Goal: Task Accomplishment & Management: Manage account settings

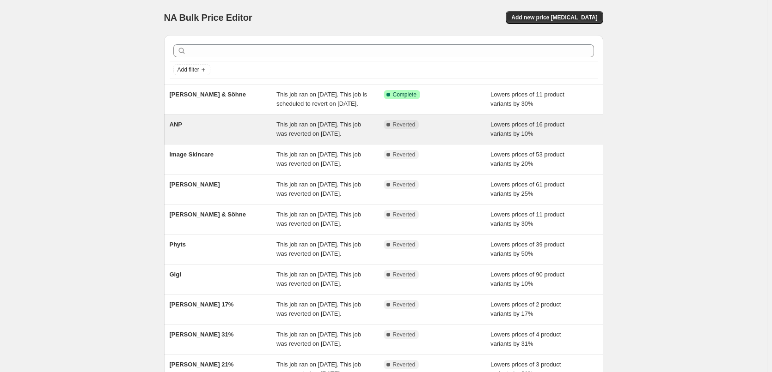
scroll to position [196, 0]
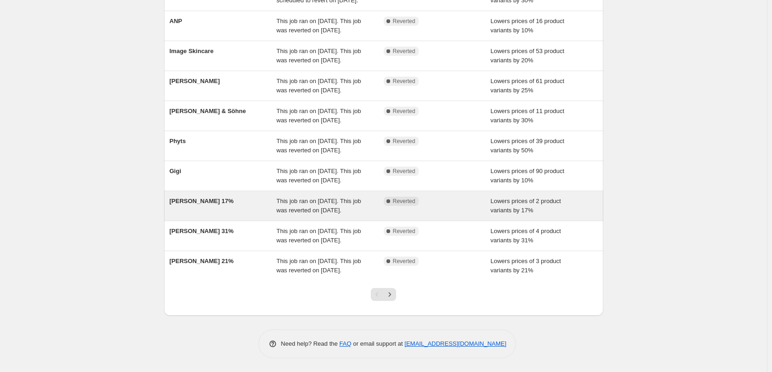
click at [206, 198] on span "[PERSON_NAME] 17%" at bounding box center [202, 201] width 64 height 7
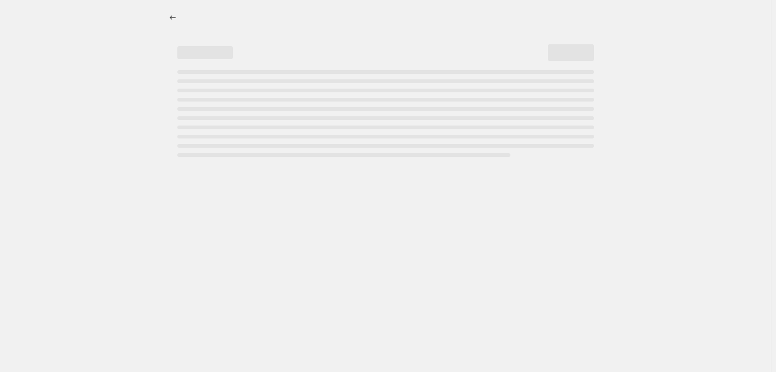
select select "percentage"
select select "vendor"
select select "tag"
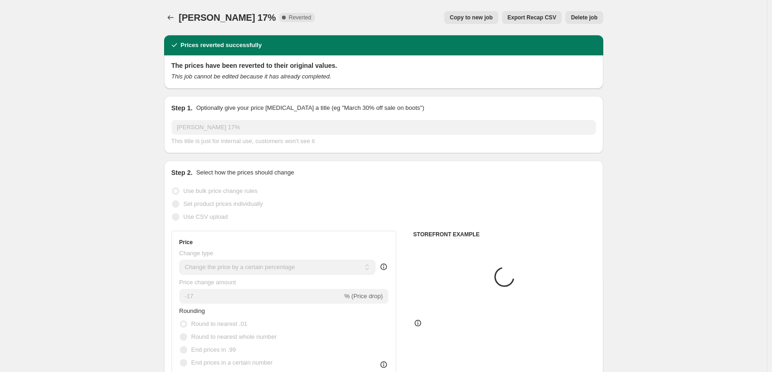
click at [465, 16] on span "Copy to new job" at bounding box center [471, 17] width 43 height 7
select select "percentage"
select select "vendor"
select select "tag"
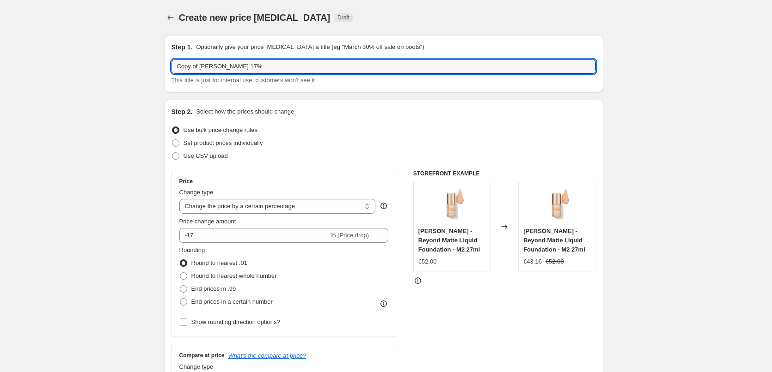
drag, startPoint x: 201, startPoint y: 67, endPoint x: 137, endPoint y: 75, distance: 65.2
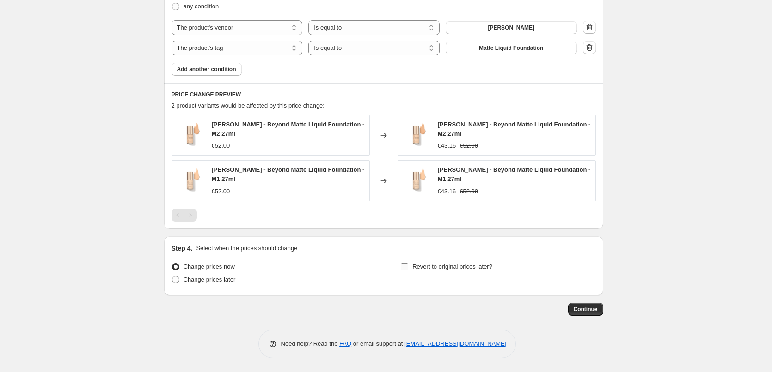
type input "[PERSON_NAME] 17%"
click at [469, 273] on label "Revert to original prices later?" at bounding box center [446, 267] width 92 height 13
click at [408, 271] on input "Revert to original prices later?" at bounding box center [404, 266] width 7 height 7
checkbox input "true"
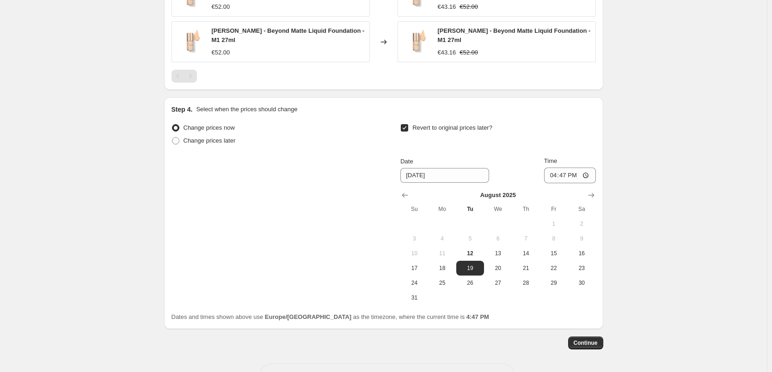
scroll to position [727, 0]
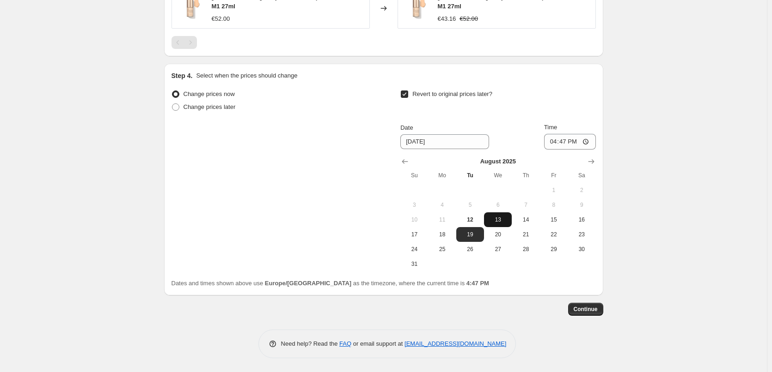
drag, startPoint x: 504, startPoint y: 227, endPoint x: 505, endPoint y: 222, distance: 4.8
click at [503, 227] on button "20" at bounding box center [498, 234] width 28 height 15
click at [506, 221] on span "13" at bounding box center [497, 219] width 20 height 7
type input "[DATE]"
click at [557, 139] on input "16:47" at bounding box center [570, 142] width 52 height 16
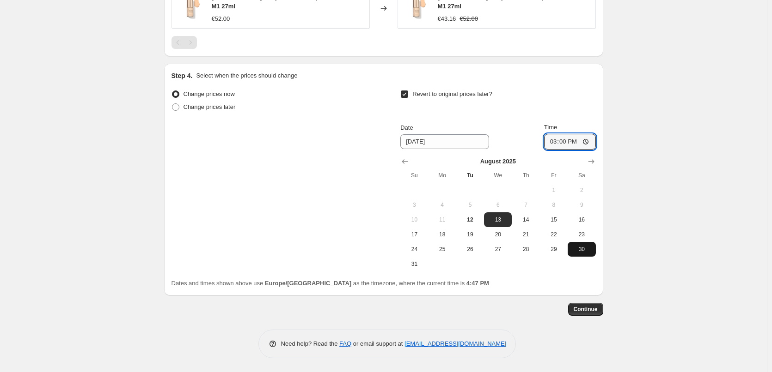
type input "03:00"
click at [594, 309] on span "Continue" at bounding box center [585, 309] width 24 height 7
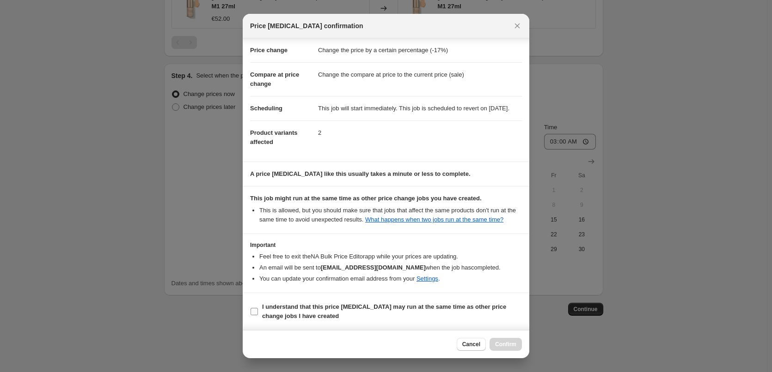
scroll to position [26, 0]
drag, startPoint x: 296, startPoint y: 309, endPoint x: 380, endPoint y: 311, distance: 84.6
click at [296, 309] on b "I understand that this price [MEDICAL_DATA] may run at the same time as other p…" at bounding box center [384, 312] width 244 height 16
click at [258, 309] on input "I understand that this price [MEDICAL_DATA] may run at the same time as other p…" at bounding box center [253, 311] width 7 height 7
checkbox input "true"
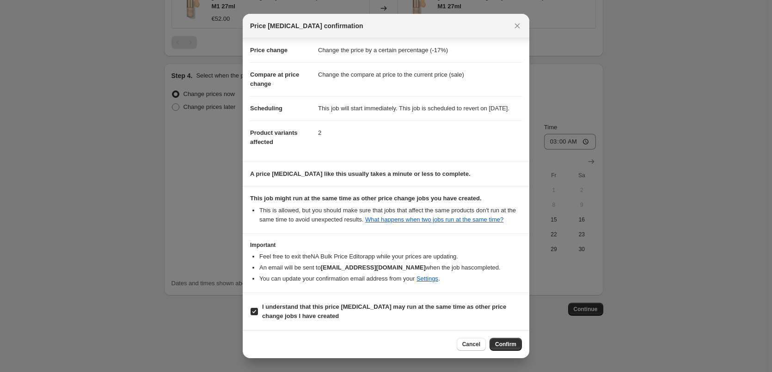
click at [498, 335] on div "Cancel Confirm" at bounding box center [386, 344] width 286 height 28
click at [502, 340] on button "Confirm" at bounding box center [505, 344] width 32 height 13
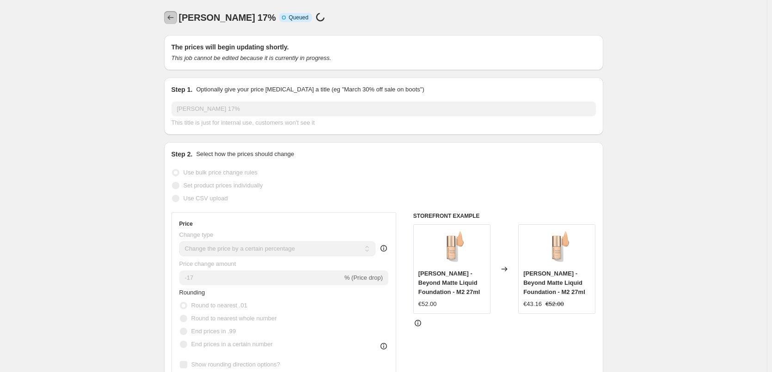
click at [169, 13] on icon "Price change jobs" at bounding box center [170, 17] width 9 height 9
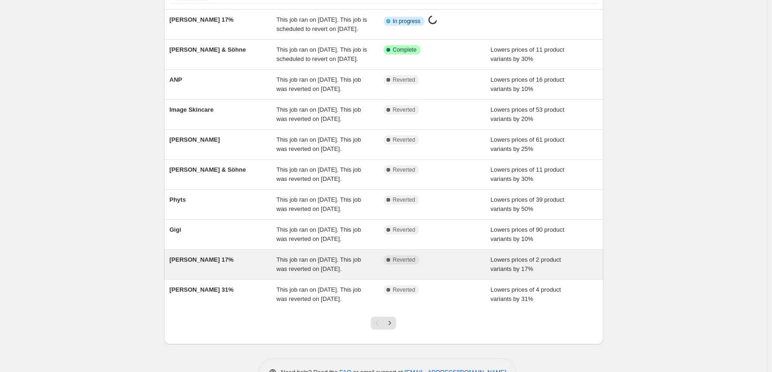
scroll to position [185, 0]
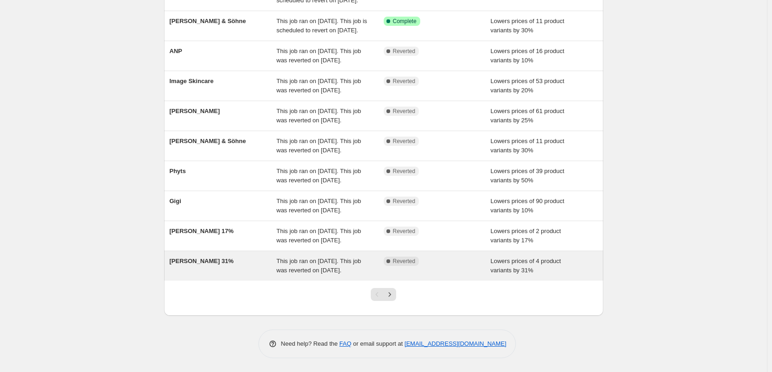
click at [204, 260] on span "[PERSON_NAME] 31%" at bounding box center [202, 261] width 64 height 7
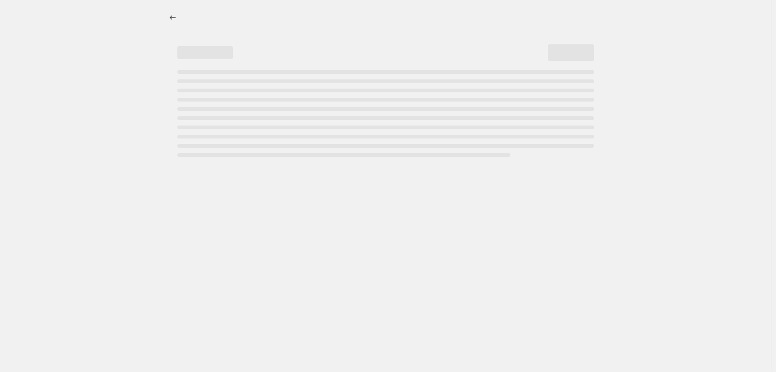
select select "percentage"
select select "vendor"
select select "tag"
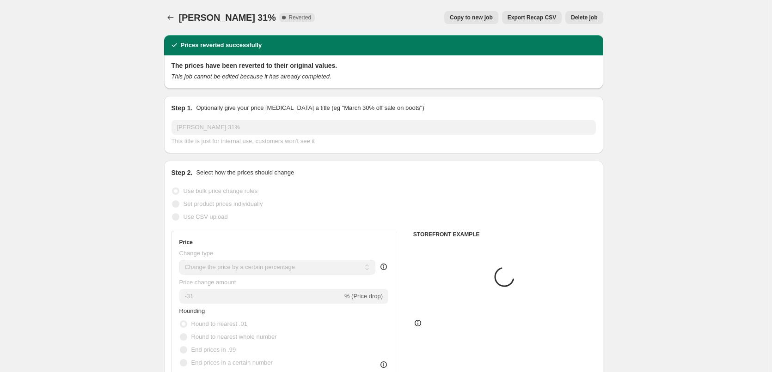
click at [473, 18] on span "Copy to new job" at bounding box center [471, 17] width 43 height 7
select select "percentage"
select select "vendor"
select select "tag"
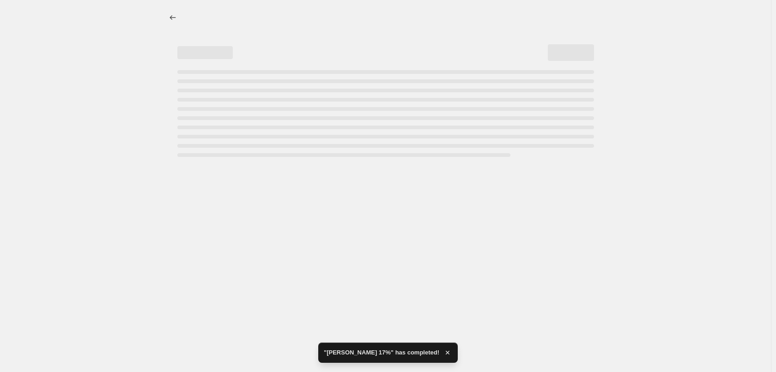
drag, startPoint x: 201, startPoint y: 67, endPoint x: 158, endPoint y: 73, distance: 43.4
select select "percentage"
select select "vendor"
select select "tag"
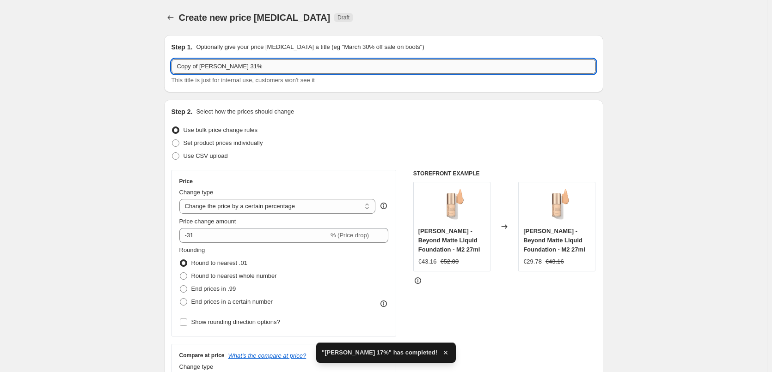
click at [203, 68] on input "Copy of [PERSON_NAME] 31%" at bounding box center [383, 66] width 424 height 15
drag, startPoint x: 202, startPoint y: 67, endPoint x: 148, endPoint y: 85, distance: 56.5
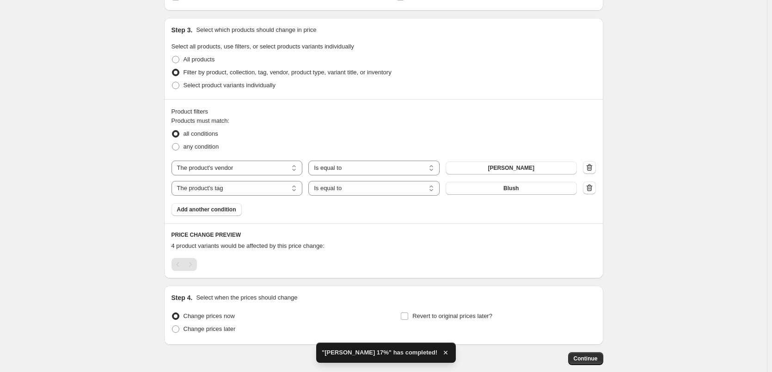
scroll to position [463, 0]
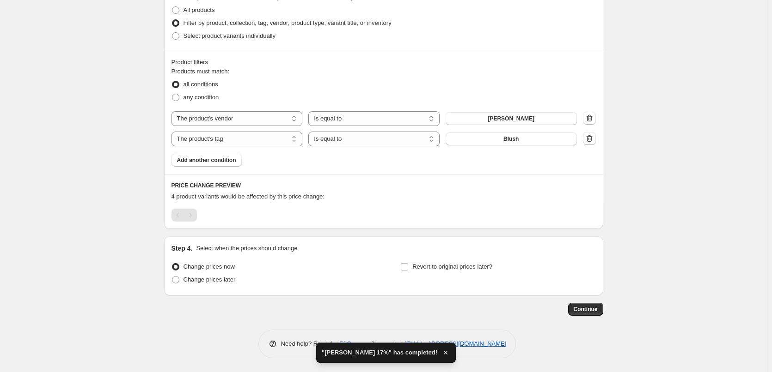
type input "[PERSON_NAME] 31%"
click at [461, 277] on div "Revert to original prices later?" at bounding box center [497, 275] width 195 height 28
click at [459, 272] on label "Revert to original prices later?" at bounding box center [446, 267] width 92 height 13
click at [408, 271] on input "Revert to original prices later?" at bounding box center [404, 266] width 7 height 7
checkbox input "true"
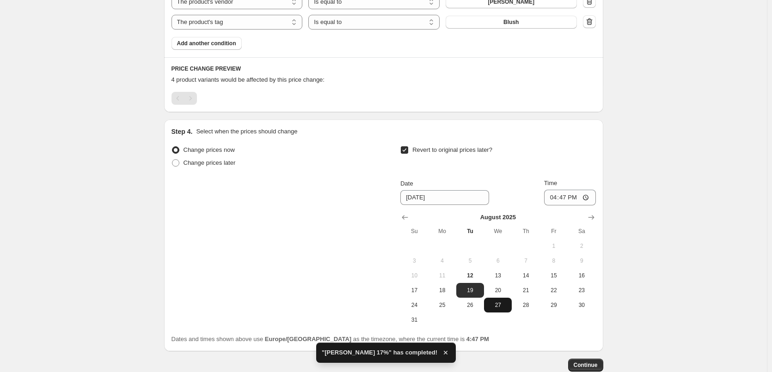
scroll to position [636, 0]
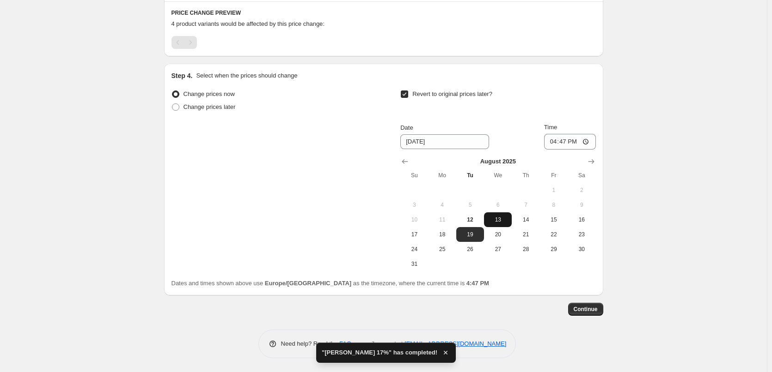
click at [500, 224] on button "13" at bounding box center [498, 220] width 28 height 15
type input "[DATE]"
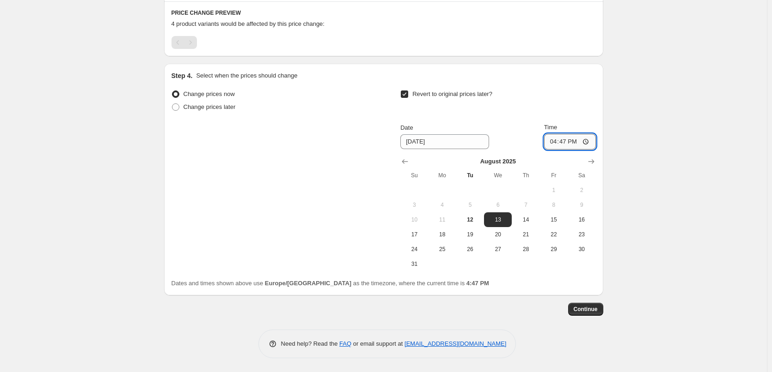
click at [552, 138] on input "16:47" at bounding box center [570, 142] width 52 height 16
type input "03:00"
click at [592, 312] on span "Continue" at bounding box center [585, 309] width 24 height 7
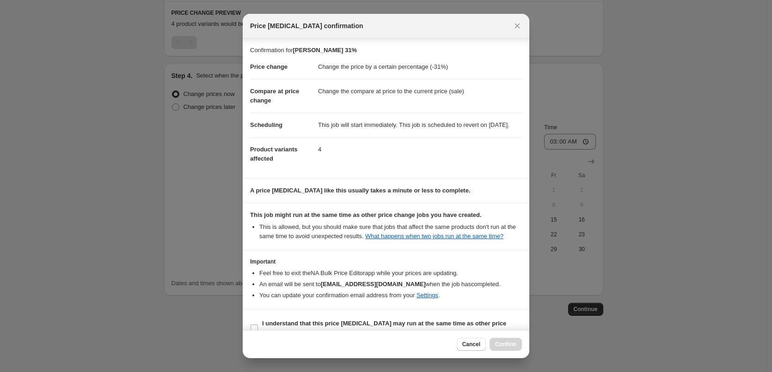
scroll to position [26, 0]
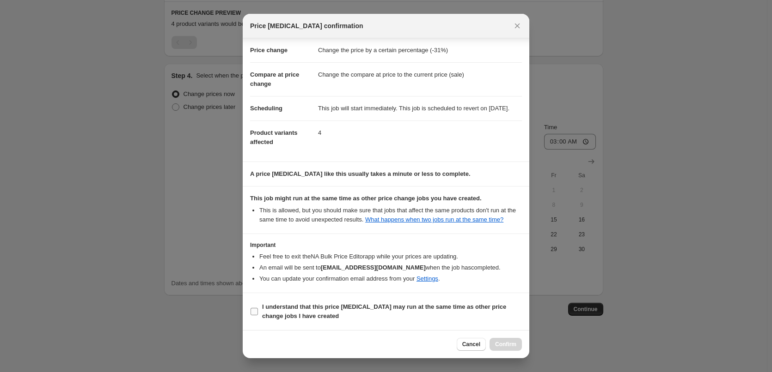
click at [312, 306] on b "I understand that this price [MEDICAL_DATA] may run at the same time as other p…" at bounding box center [384, 312] width 244 height 16
click at [258, 308] on input "I understand that this price [MEDICAL_DATA] may run at the same time as other p…" at bounding box center [253, 311] width 7 height 7
checkbox input "true"
click at [503, 345] on span "Confirm" at bounding box center [505, 344] width 21 height 7
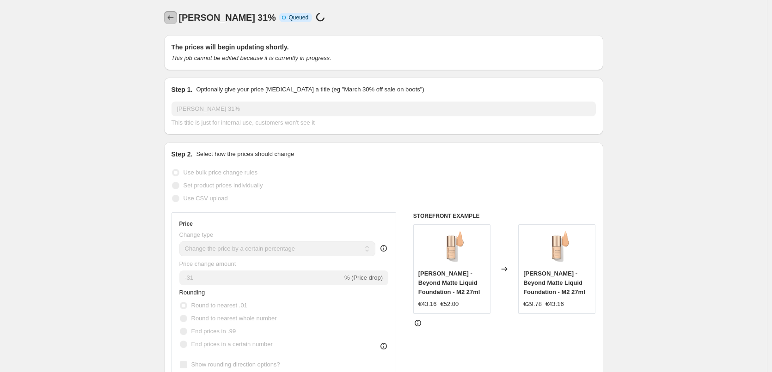
click at [177, 15] on button "Price change jobs" at bounding box center [170, 17] width 13 height 13
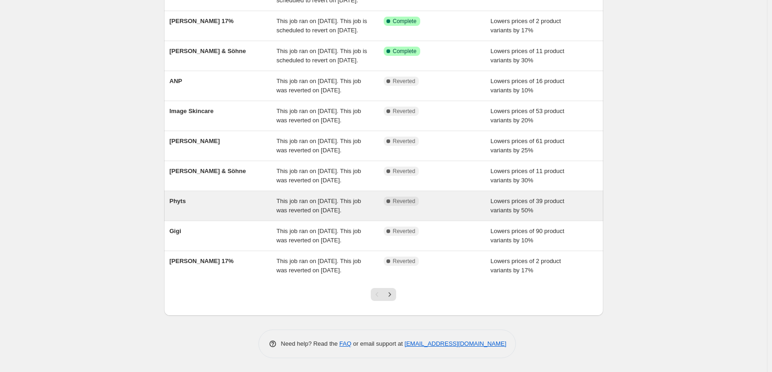
scroll to position [196, 0]
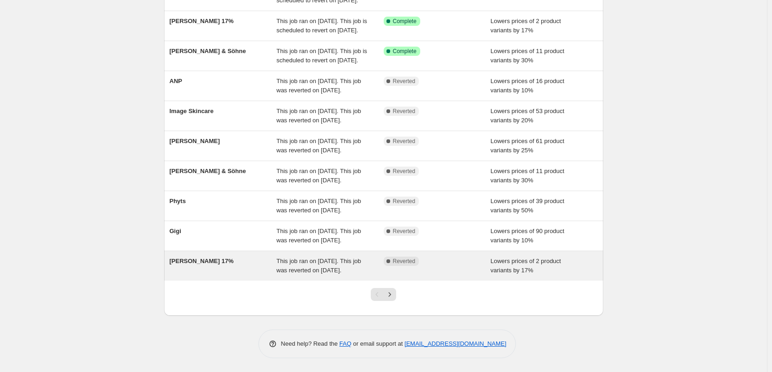
click at [203, 258] on span "[PERSON_NAME] 17%" at bounding box center [202, 261] width 64 height 7
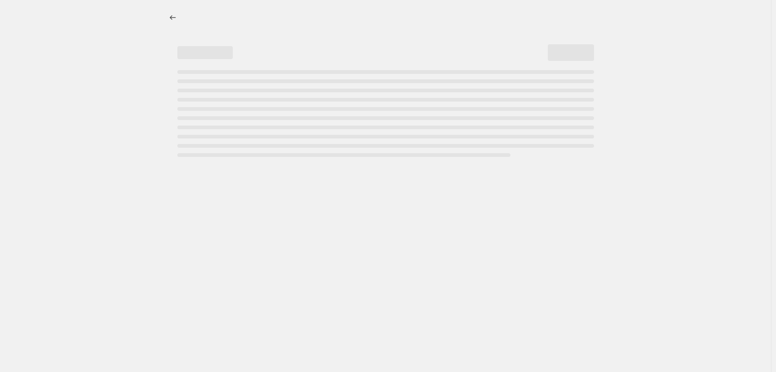
select select "percentage"
select select "vendor"
select select "tag"
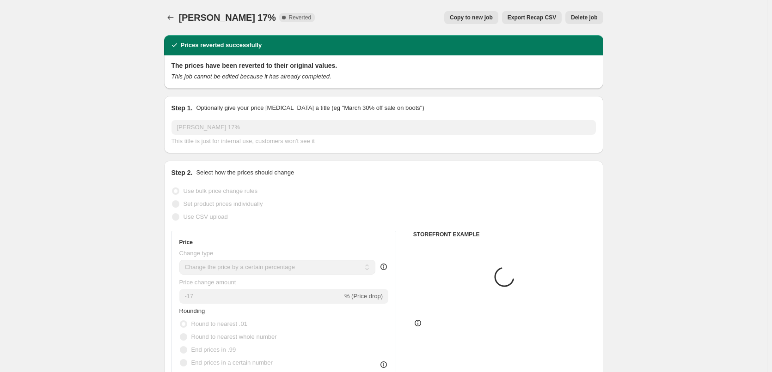
click at [597, 18] on span "Delete job" at bounding box center [584, 17] width 26 height 7
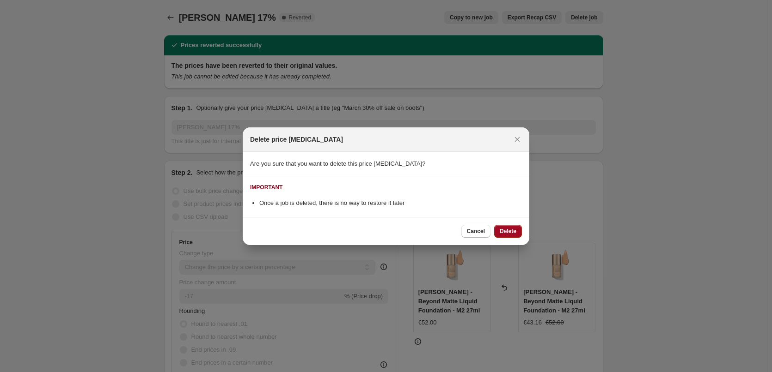
click at [503, 234] on span "Delete" at bounding box center [508, 231] width 17 height 7
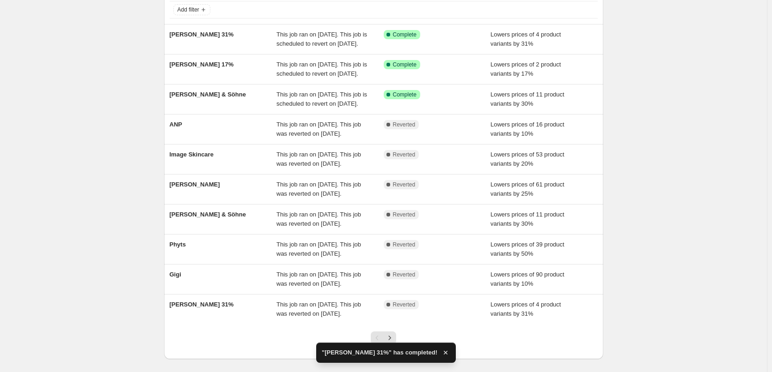
scroll to position [196, 0]
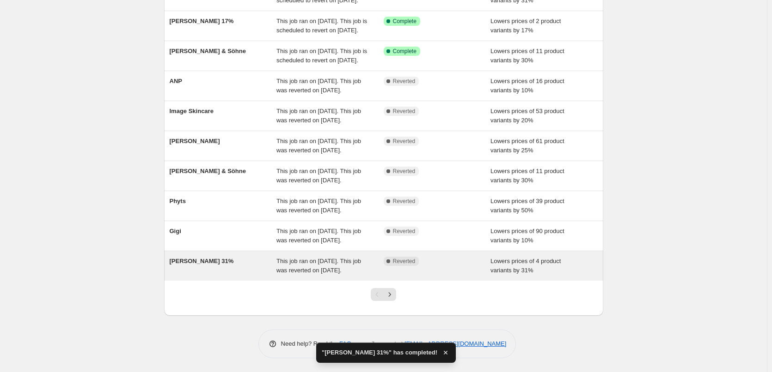
click at [212, 258] on span "[PERSON_NAME] 31%" at bounding box center [202, 261] width 64 height 7
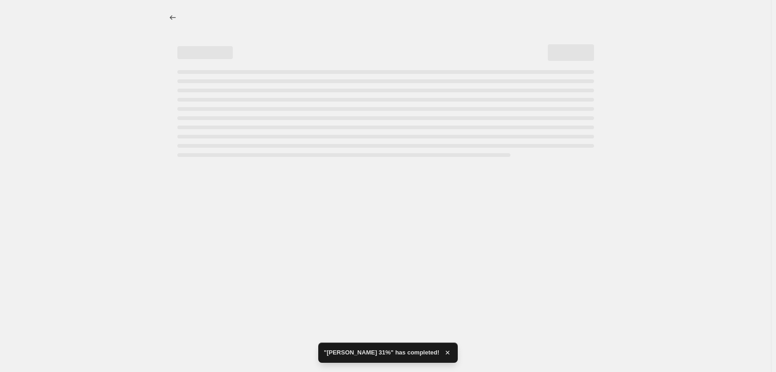
select select "percentage"
select select "vendor"
select select "tag"
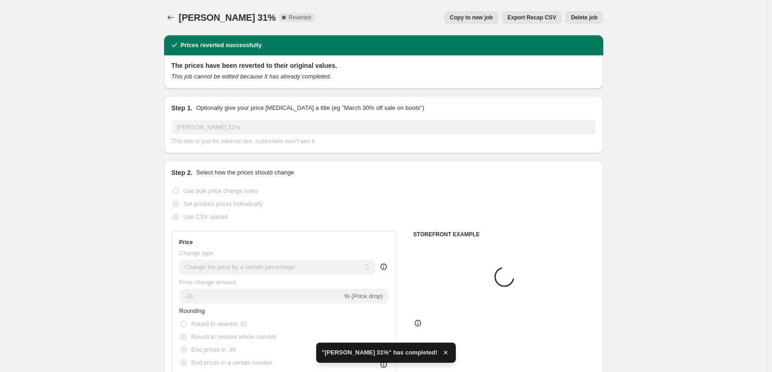
click at [583, 18] on span "Delete job" at bounding box center [584, 17] width 26 height 7
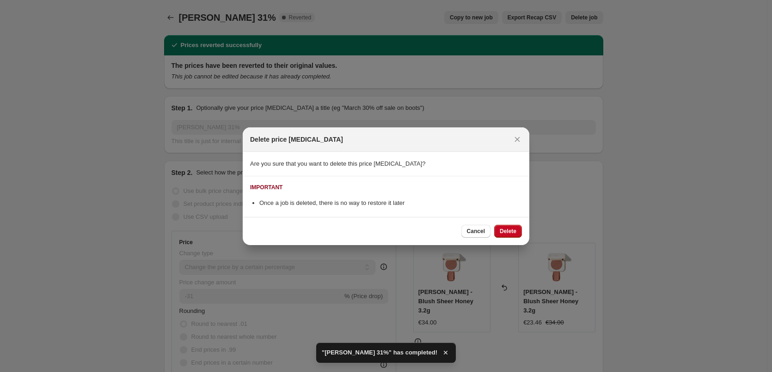
click at [510, 223] on div "Cancel Delete" at bounding box center [386, 231] width 286 height 28
click at [508, 228] on span "Delete" at bounding box center [508, 231] width 17 height 7
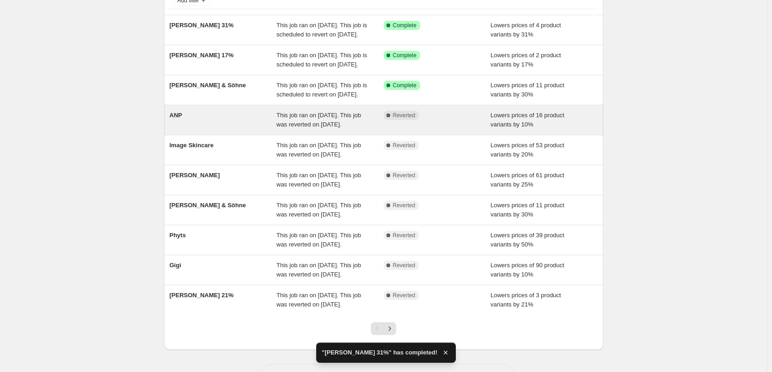
scroll to position [185, 0]
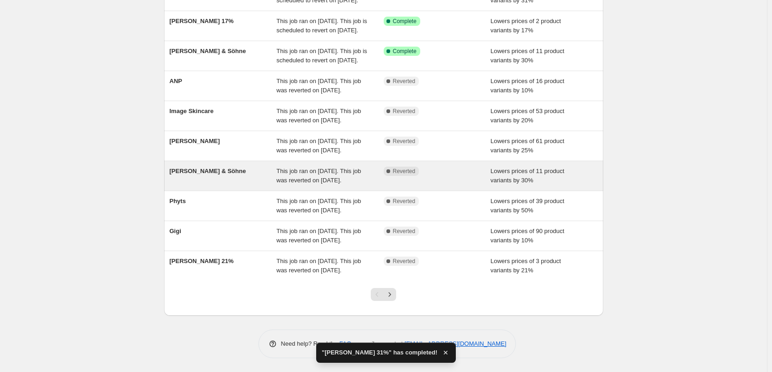
click at [192, 161] on div "[PERSON_NAME] & Söhne This job ran on [DATE]. This job was reverted on [DATE]. …" at bounding box center [383, 176] width 439 height 30
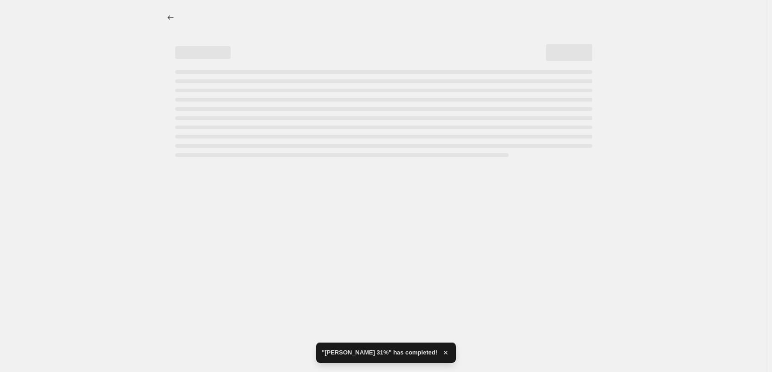
select select "percentage"
select select "vendor"
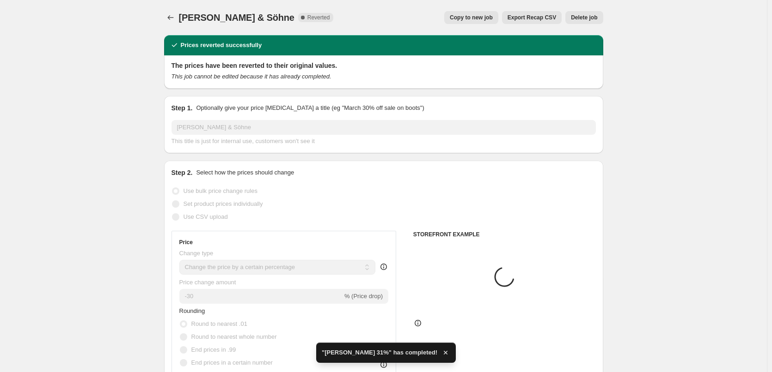
click at [588, 18] on span "Delete job" at bounding box center [584, 17] width 26 height 7
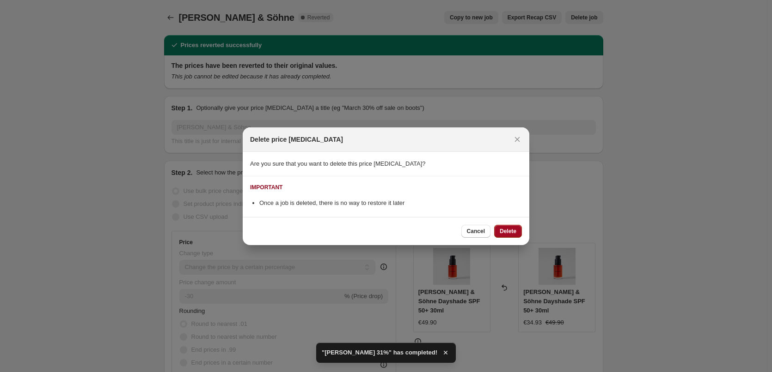
click at [504, 228] on span "Delete" at bounding box center [508, 231] width 17 height 7
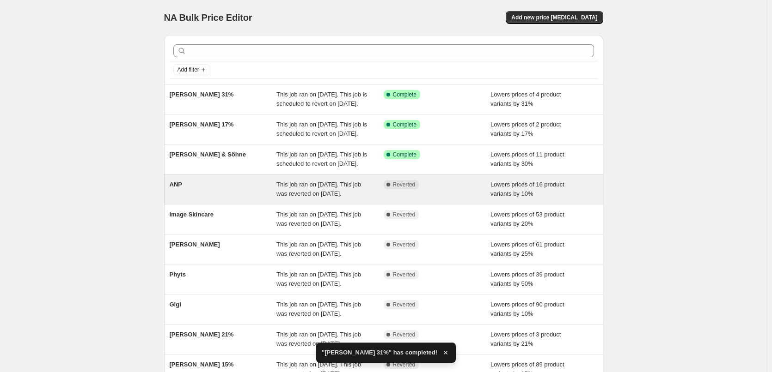
scroll to position [196, 0]
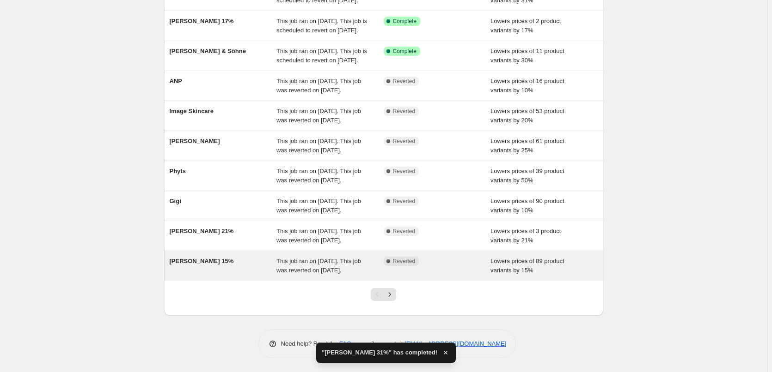
click at [204, 258] on span "[PERSON_NAME] 15%" at bounding box center [202, 261] width 64 height 7
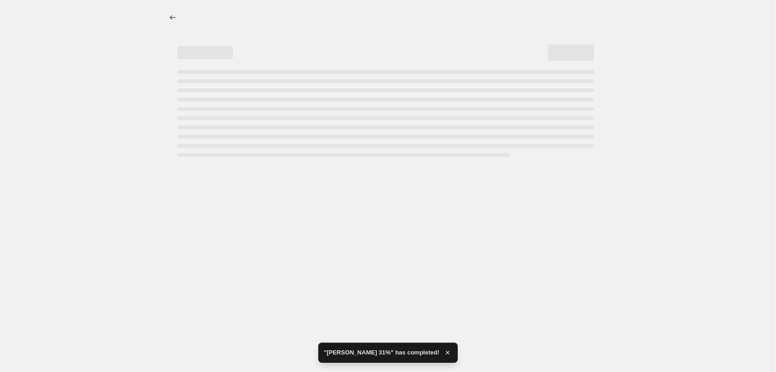
select select "percentage"
select select "vendor"
select select "tag"
select select "not_equal"
select select "tag"
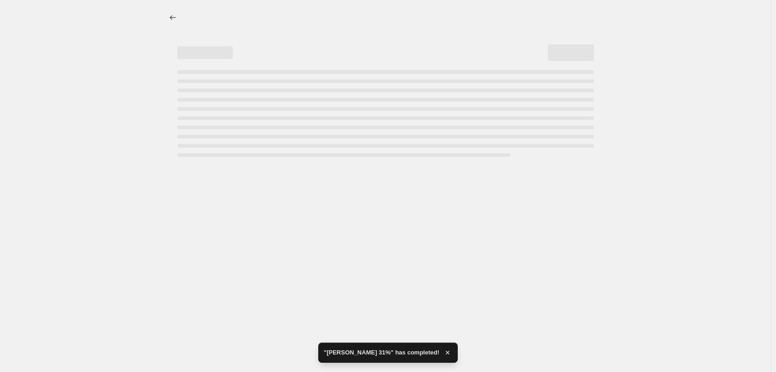
select select "not_equal"
select select "tag"
select select "not_equal"
select select "tag"
select select "not_equal"
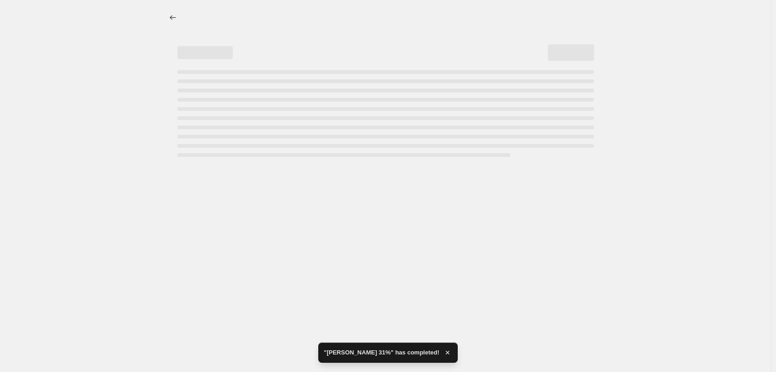
select select "tag"
select select "not_equal"
select select "tag"
select select "not_equal"
select select "tag"
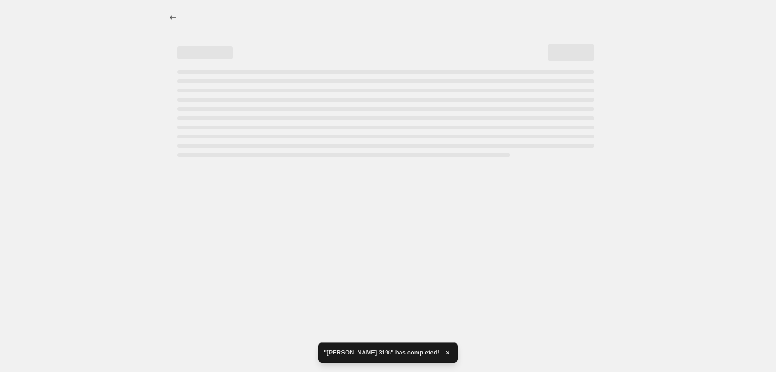
select select "not_equal"
select select "tag"
select select "not_equal"
select select "tag"
select select "not_equal"
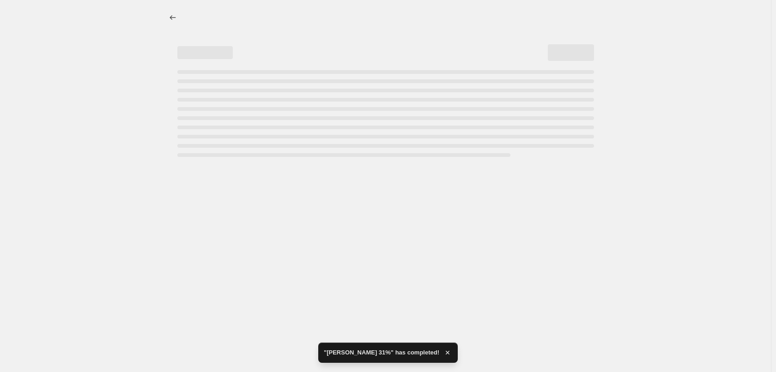
select select "tag"
select select "not_equal"
select select "tag"
select select "not_equal"
select select "tag"
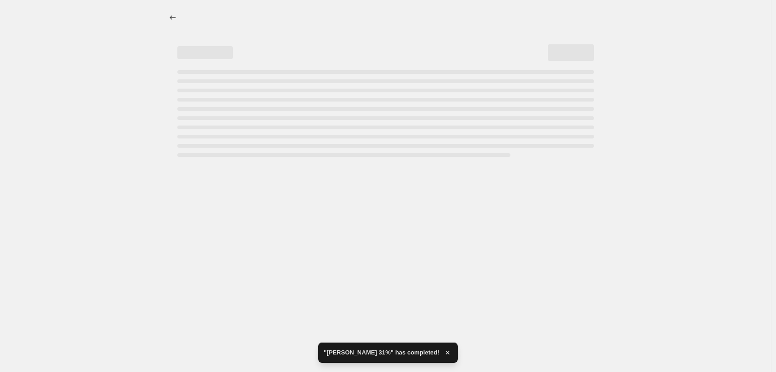
select select "not_equal"
select select "tag"
select select "not_equal"
select select "tag"
select select "not_equal"
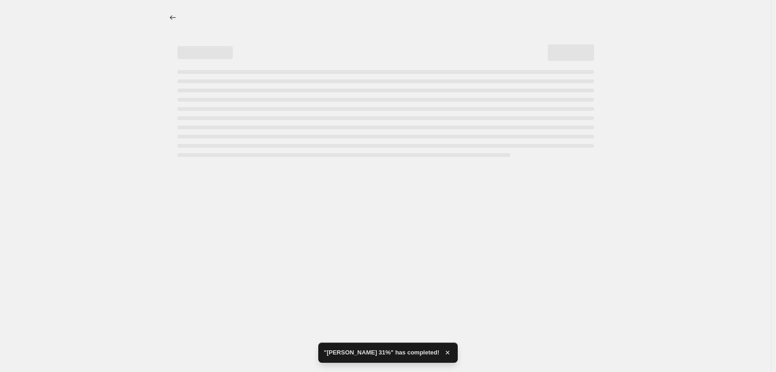
select select "tag"
select select "not_equal"
select select "tag"
select select "not_equal"
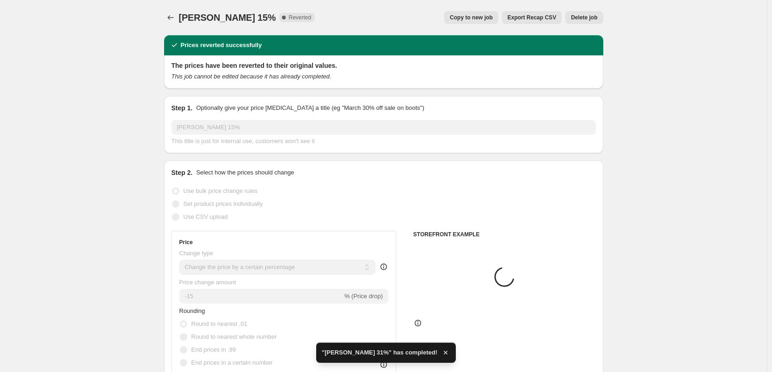
click at [481, 13] on button "Copy to new job" at bounding box center [471, 17] width 54 height 13
select select "percentage"
select select "vendor"
select select "tag"
select select "not_equal"
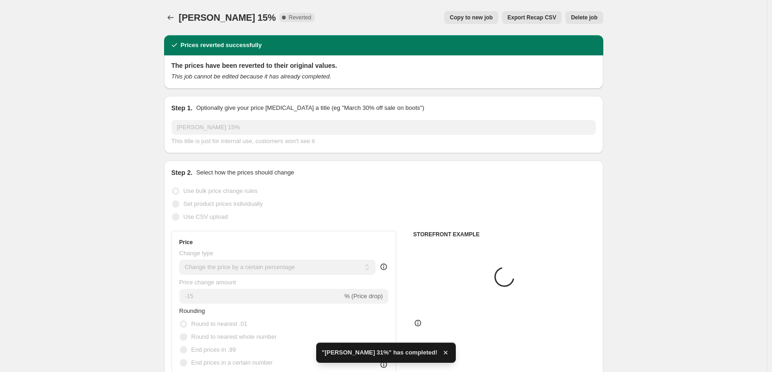
select select "tag"
select select "not_equal"
select select "tag"
select select "not_equal"
select select "tag"
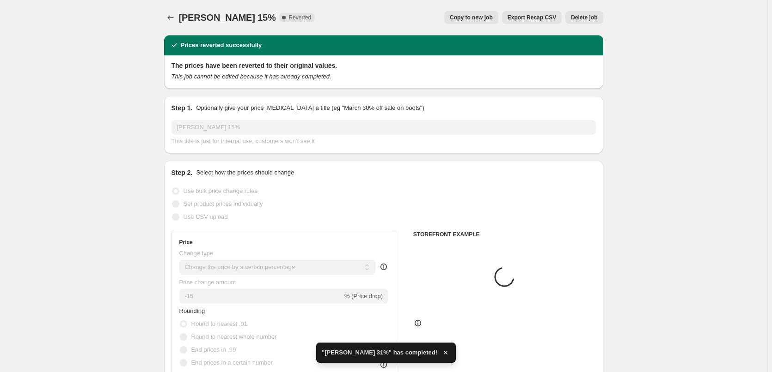
select select "not_equal"
select select "tag"
select select "not_equal"
select select "tag"
select select "not_equal"
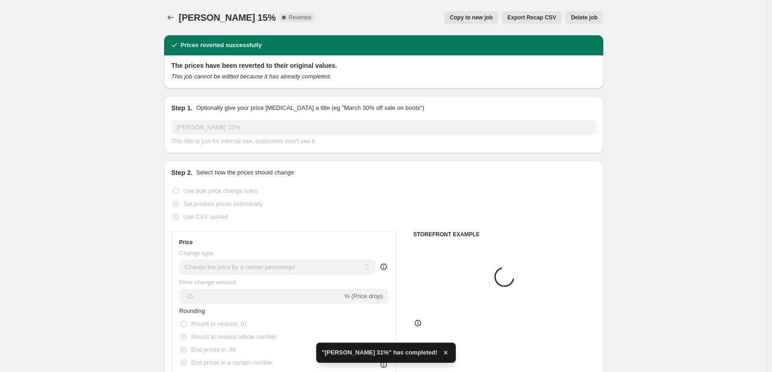
select select "tag"
select select "not_equal"
select select "tag"
select select "not_equal"
select select "tag"
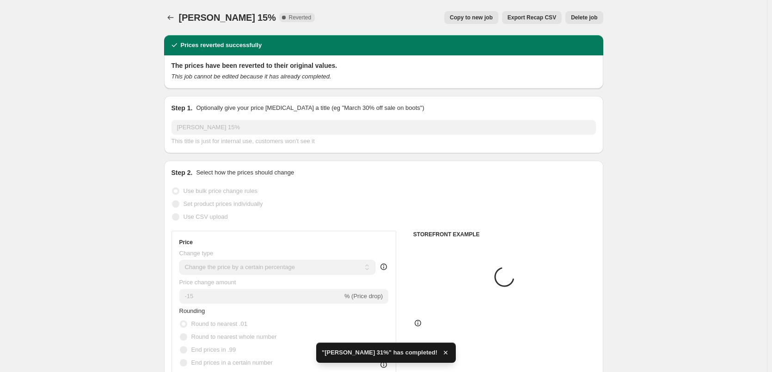
select select "not_equal"
select select "tag"
select select "not_equal"
select select "tag"
select select "not_equal"
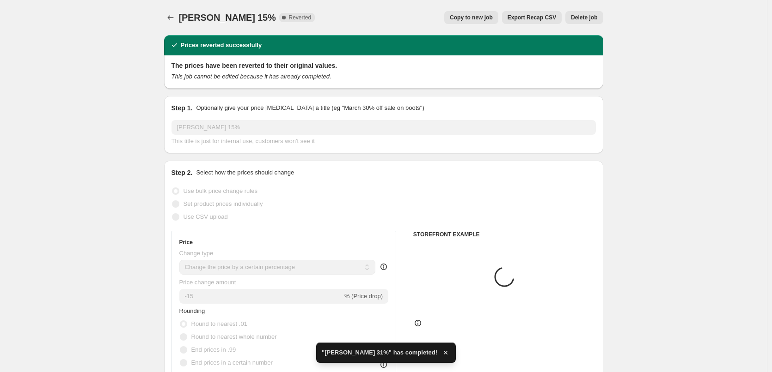
select select "tag"
select select "not_equal"
select select "tag"
select select "not_equal"
select select "tag"
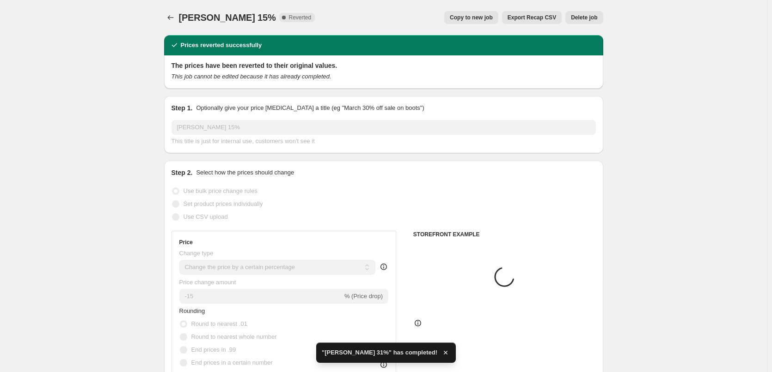
select select "not_equal"
select select "tag"
select select "not_equal"
select select "tag"
select select "not_equal"
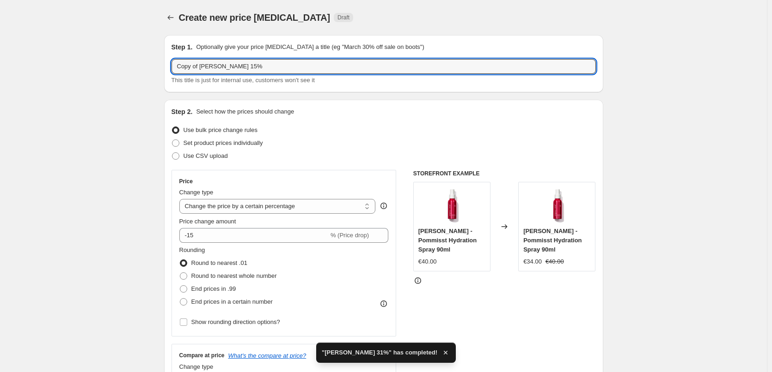
drag, startPoint x: 202, startPoint y: 67, endPoint x: 158, endPoint y: 70, distance: 44.9
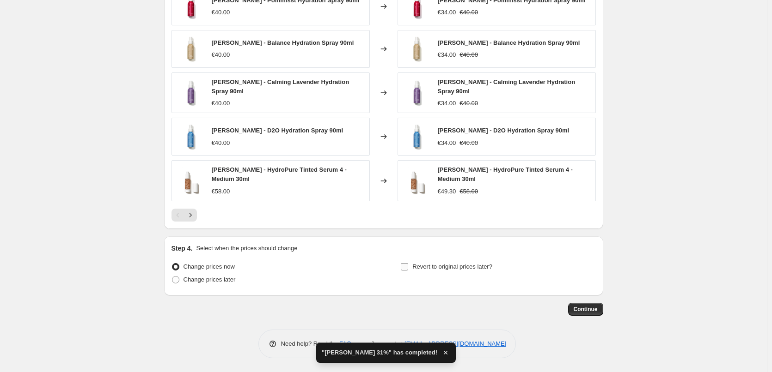
type input "[PERSON_NAME] 15%"
click at [416, 269] on span "Revert to original prices later?" at bounding box center [452, 266] width 80 height 7
click at [408, 269] on input "Revert to original prices later?" at bounding box center [404, 266] width 7 height 7
checkbox input "true"
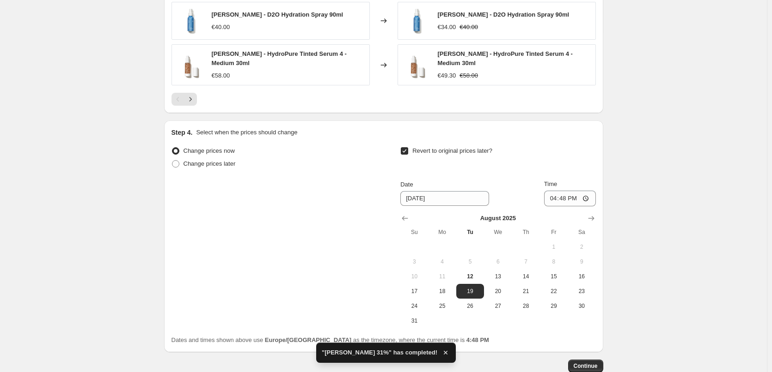
scroll to position [1160, 0]
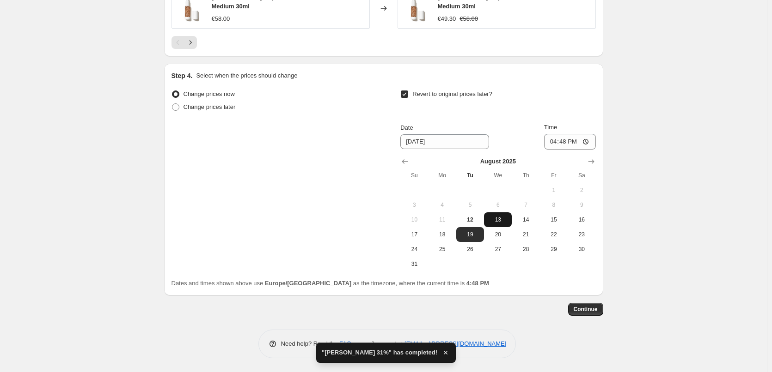
click at [504, 221] on span "13" at bounding box center [497, 219] width 20 height 7
type input "[DATE]"
click at [555, 149] on input "16:48" at bounding box center [570, 142] width 52 height 16
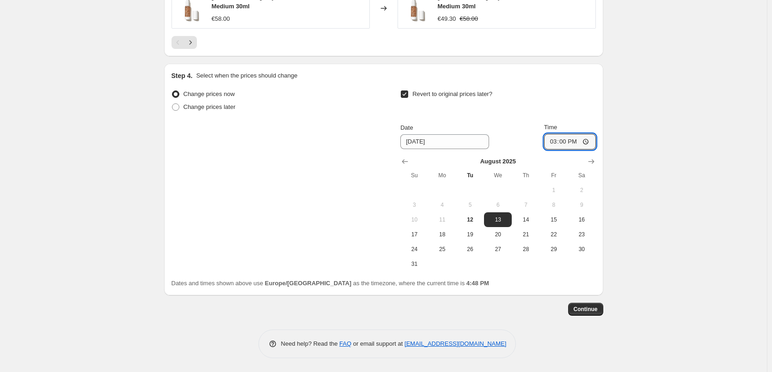
type input "03:00"
click at [589, 313] on button "Continue" at bounding box center [585, 309] width 35 height 13
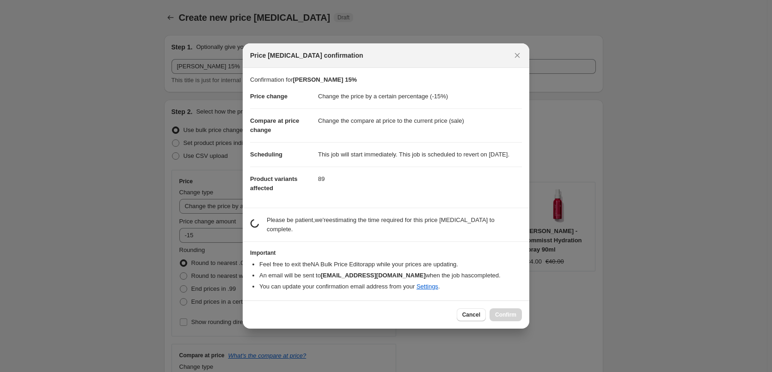
scroll to position [0, 0]
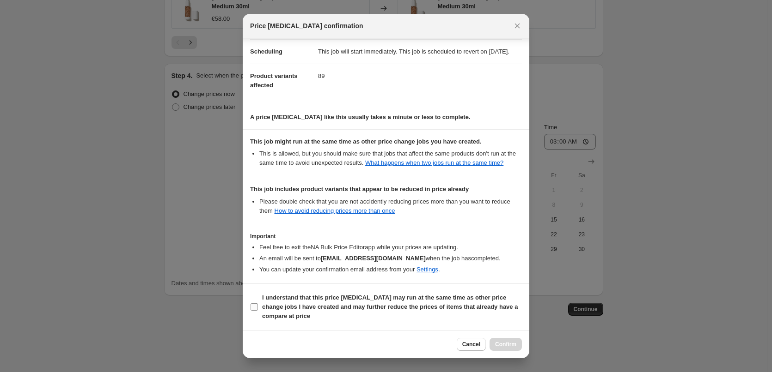
drag, startPoint x: 307, startPoint y: 325, endPoint x: 305, endPoint y: 317, distance: 8.1
click at [307, 323] on section "I understand that this price [MEDICAL_DATA] may run at the same time as other p…" at bounding box center [386, 307] width 286 height 46
click at [305, 317] on b "I understand that this price [MEDICAL_DATA] may run at the same time as other p…" at bounding box center [390, 306] width 256 height 25
click at [258, 311] on input "I understand that this price [MEDICAL_DATA] may run at the same time as other p…" at bounding box center [253, 307] width 7 height 7
checkbox input "true"
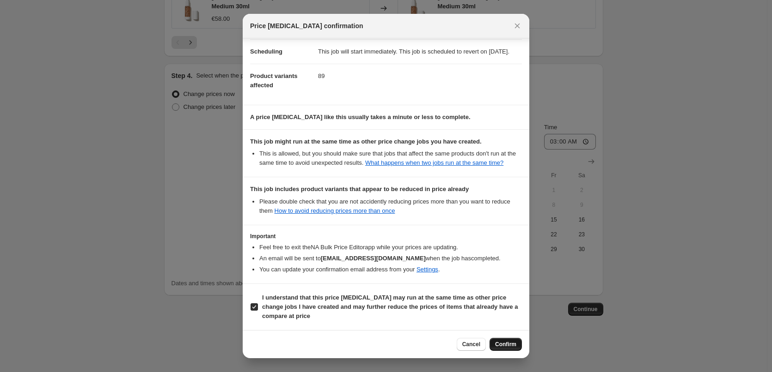
click at [503, 338] on div "Cancel Confirm" at bounding box center [386, 344] width 286 height 28
click at [503, 339] on button "Confirm" at bounding box center [505, 344] width 32 height 13
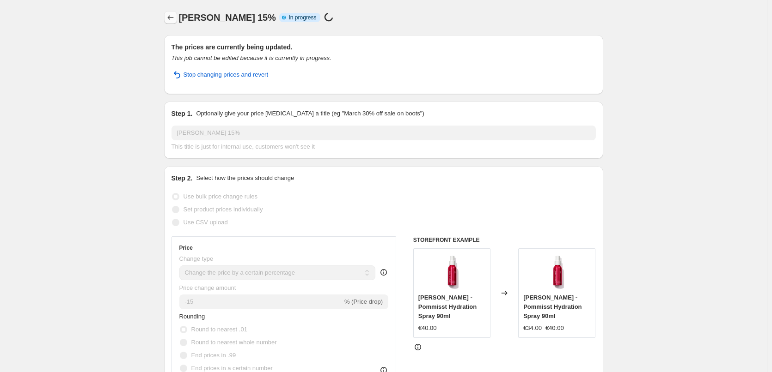
click at [175, 13] on icon "Price change jobs" at bounding box center [170, 17] width 9 height 9
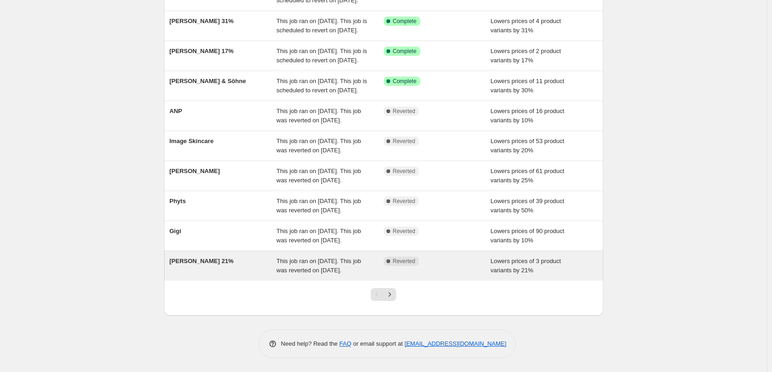
click at [209, 258] on span "[PERSON_NAME] 21%" at bounding box center [202, 261] width 64 height 7
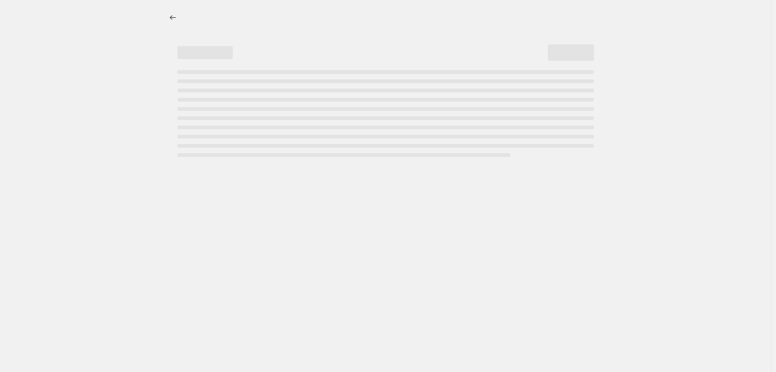
select select "percentage"
select select "vendor"
select select "tag"
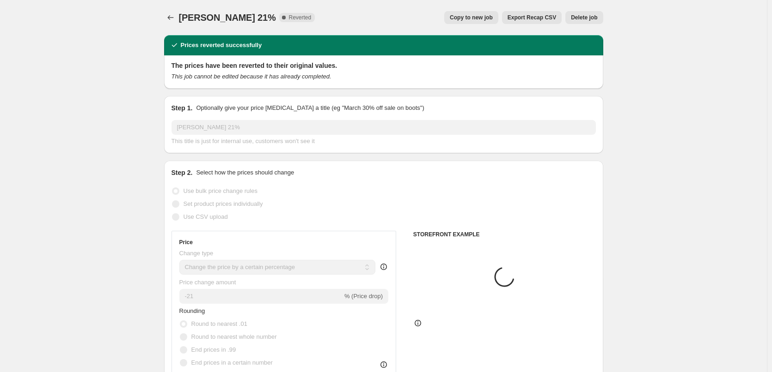
click at [474, 20] on span "Copy to new job" at bounding box center [471, 17] width 43 height 7
select select "percentage"
select select "vendor"
select select "tag"
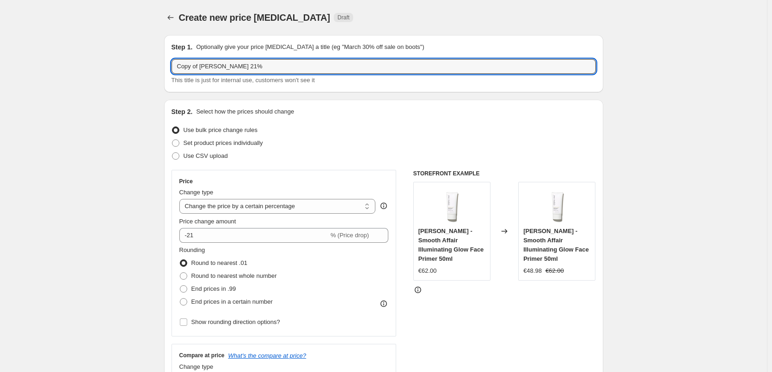
drag, startPoint x: 202, startPoint y: 67, endPoint x: 141, endPoint y: 73, distance: 61.7
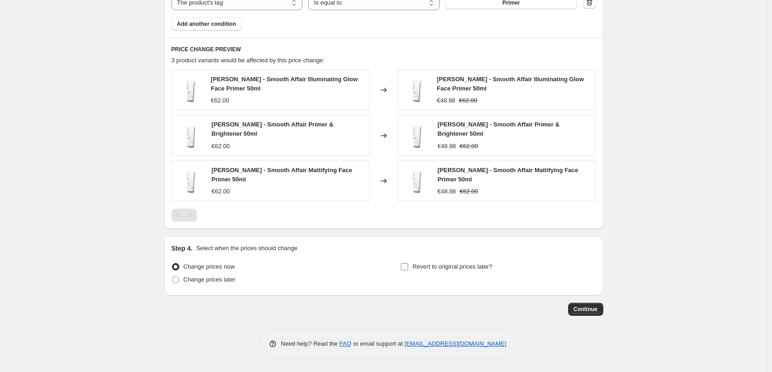
type input "[PERSON_NAME] 21%"
click at [459, 264] on span "Revert to original prices later?" at bounding box center [452, 266] width 80 height 7
click at [408, 264] on input "Revert to original prices later?" at bounding box center [404, 266] width 7 height 7
checkbox input "true"
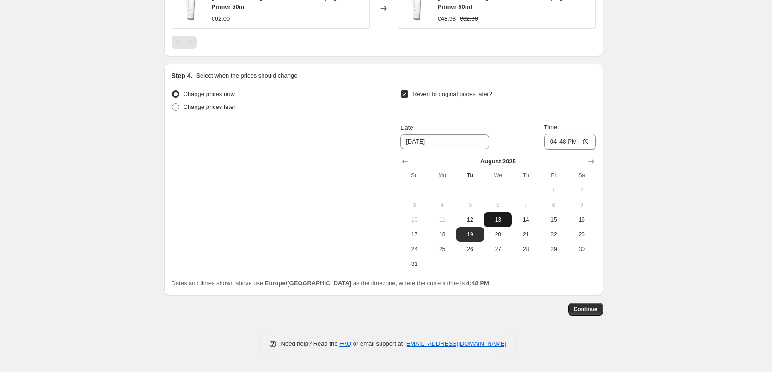
click at [505, 221] on span "13" at bounding box center [497, 219] width 20 height 7
type input "[DATE]"
click at [554, 146] on input "16:48" at bounding box center [570, 142] width 52 height 16
type input "03:00"
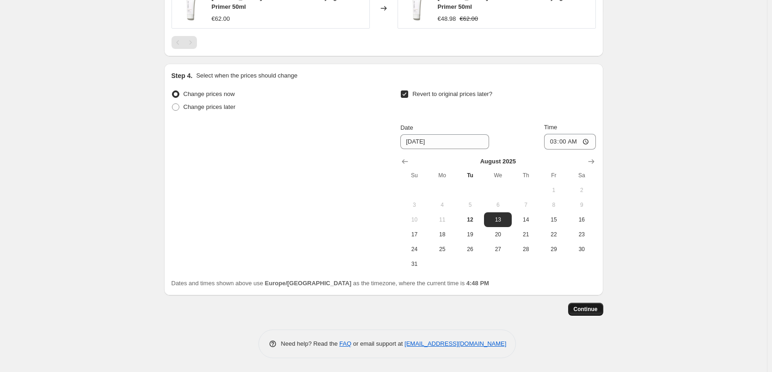
click at [591, 310] on span "Continue" at bounding box center [585, 309] width 24 height 7
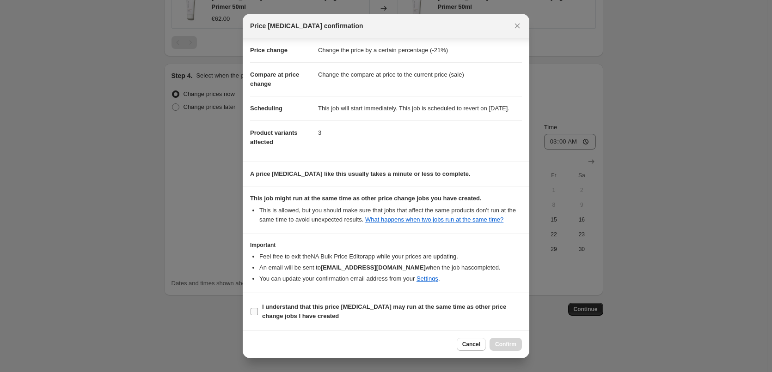
click at [303, 304] on b "I understand that this price [MEDICAL_DATA] may run at the same time as other p…" at bounding box center [384, 312] width 244 height 16
click at [258, 308] on input "I understand that this price [MEDICAL_DATA] may run at the same time as other p…" at bounding box center [253, 311] width 7 height 7
checkbox input "true"
click at [500, 345] on span "Confirm" at bounding box center [505, 344] width 21 height 7
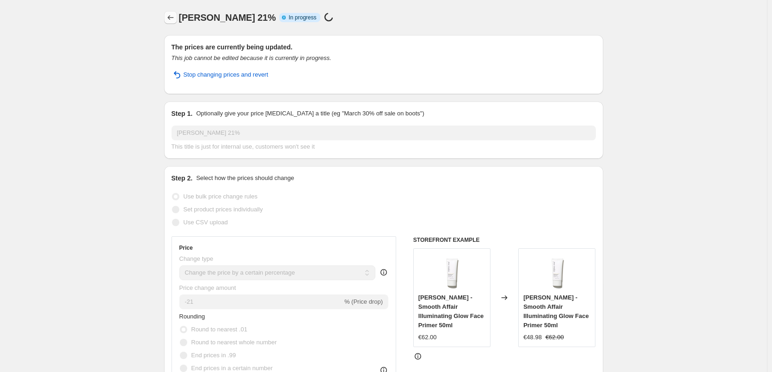
click at [175, 17] on icon "Price change jobs" at bounding box center [170, 17] width 9 height 9
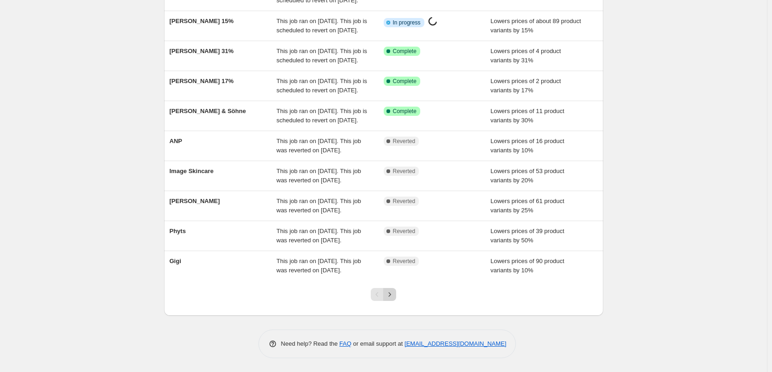
click at [391, 297] on icon "Next" at bounding box center [389, 294] width 9 height 9
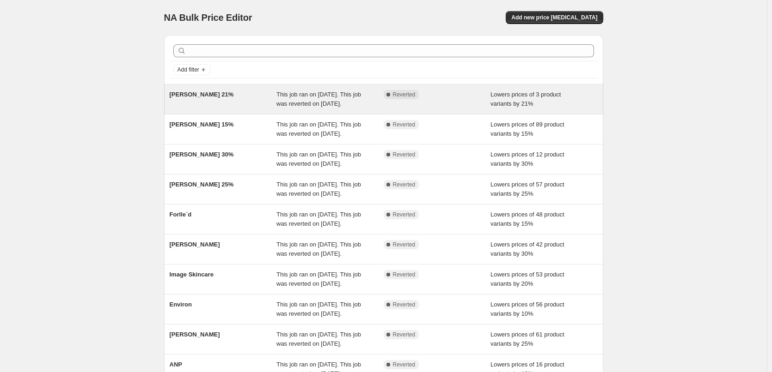
click at [191, 99] on div "[PERSON_NAME] 21%" at bounding box center [223, 99] width 107 height 18
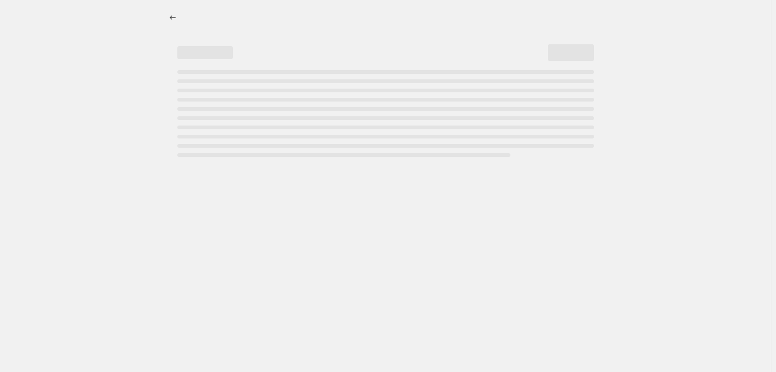
select select "percentage"
select select "vendor"
select select "tag"
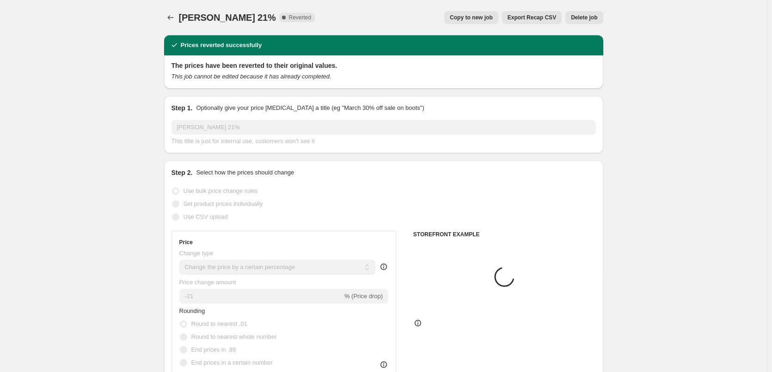
click at [581, 17] on span "Delete job" at bounding box center [584, 17] width 26 height 7
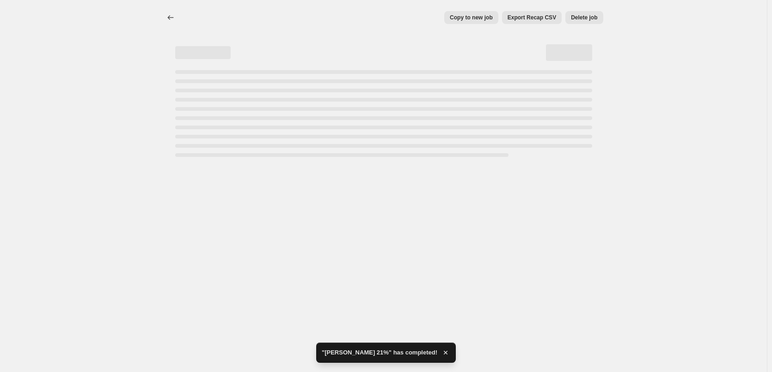
select select "percentage"
select select "vendor"
select select "tag"
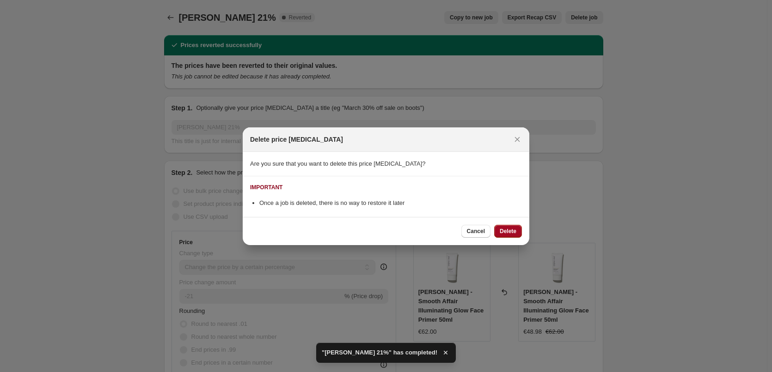
click at [506, 232] on span "Delete" at bounding box center [508, 231] width 17 height 7
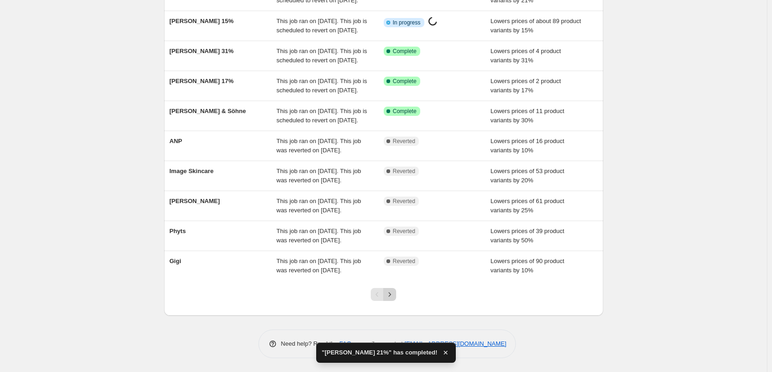
click at [396, 296] on button "Next" at bounding box center [389, 294] width 13 height 13
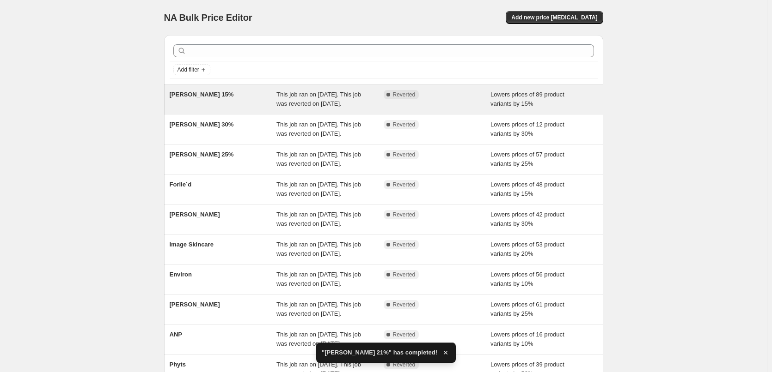
click at [183, 90] on div "[PERSON_NAME] 15%" at bounding box center [223, 99] width 107 height 18
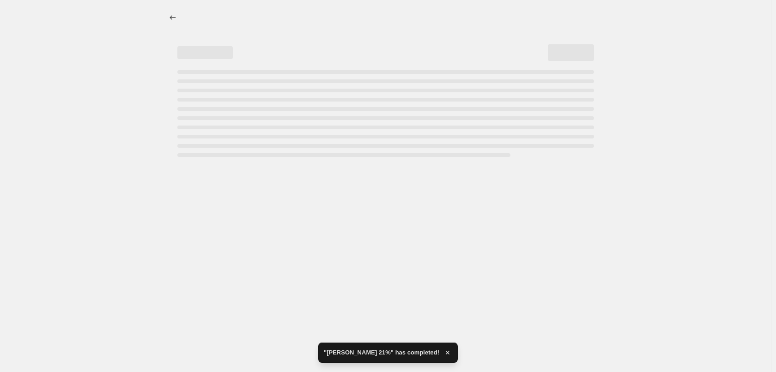
select select "percentage"
select select "vendor"
select select "tag"
select select "not_equal"
select select "tag"
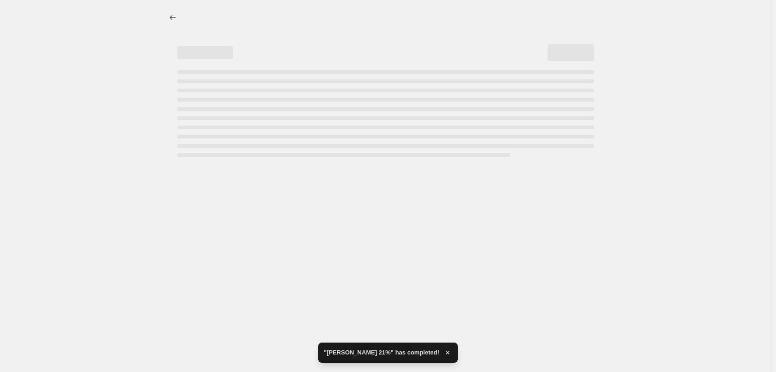
select select "not_equal"
select select "tag"
select select "not_equal"
select select "tag"
select select "not_equal"
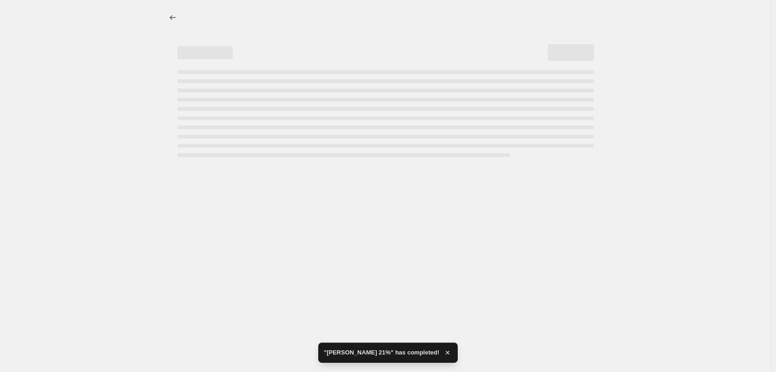
select select "tag"
select select "not_equal"
select select "tag"
select select "not_equal"
select select "tag"
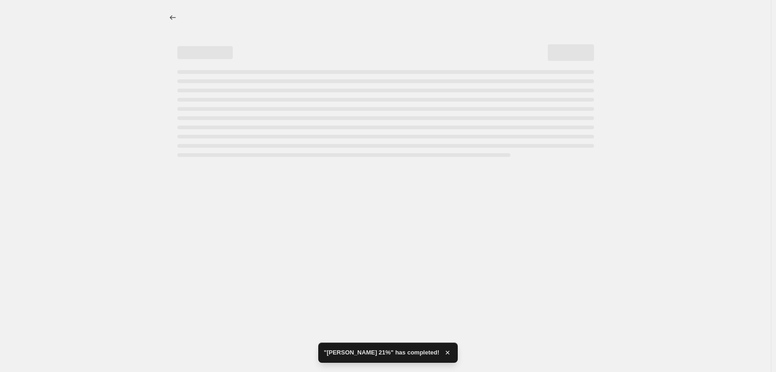
select select "not_equal"
select select "tag"
select select "not_equal"
select select "tag"
select select "not_equal"
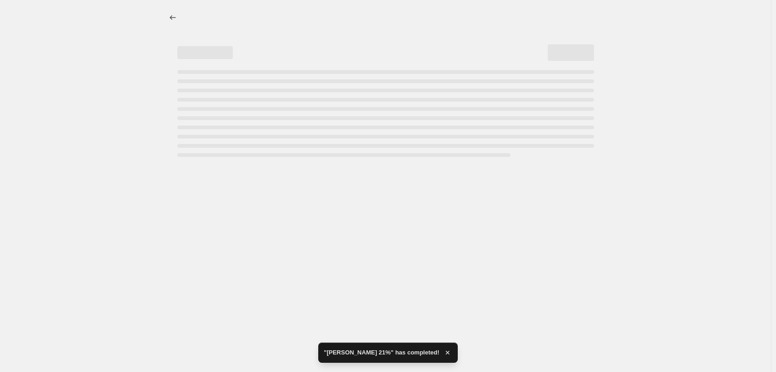
select select "tag"
select select "not_equal"
select select "tag"
select select "not_equal"
select select "tag"
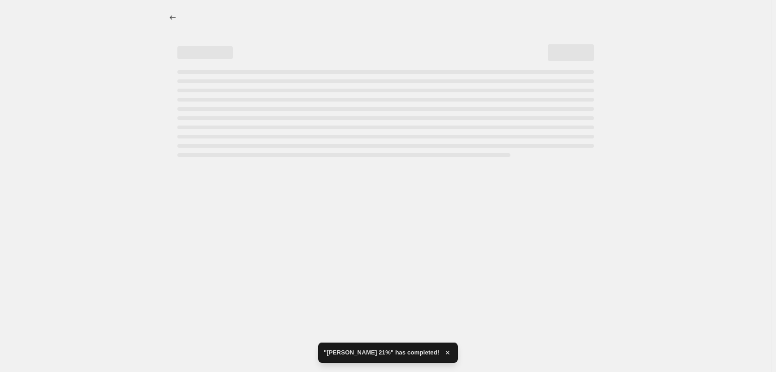
select select "not_equal"
select select "tag"
select select "not_equal"
select select "tag"
select select "not_equal"
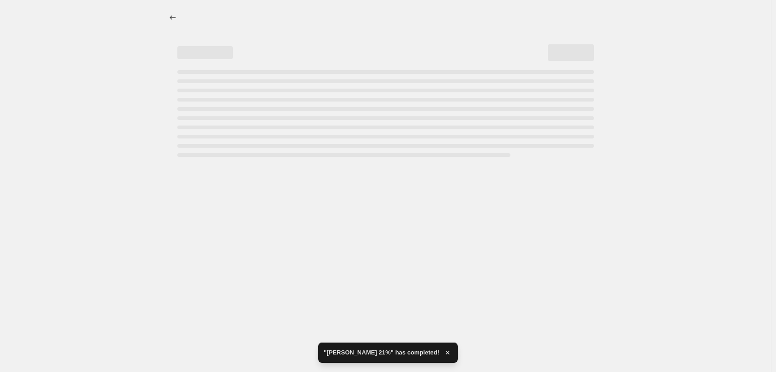
select select "tag"
select select "not_equal"
select select "tag"
select select "not_equal"
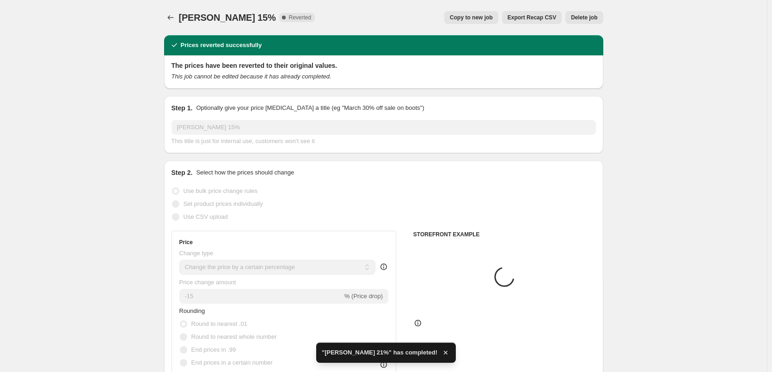
click at [595, 14] on button "Delete job" at bounding box center [583, 17] width 37 height 13
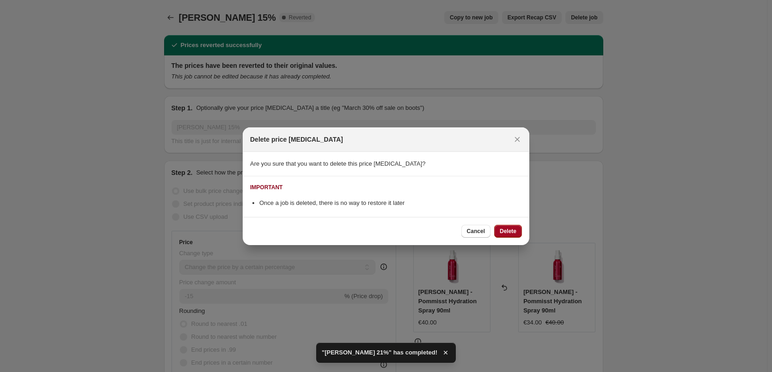
click at [501, 231] on span "Delete" at bounding box center [508, 231] width 17 height 7
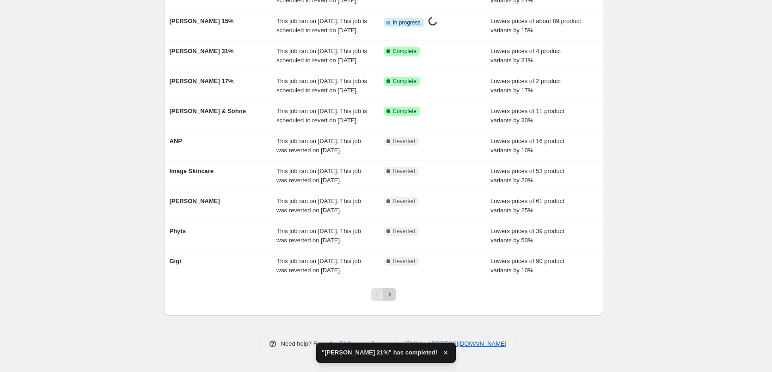
click at [394, 294] on icon "Next" at bounding box center [389, 294] width 9 height 9
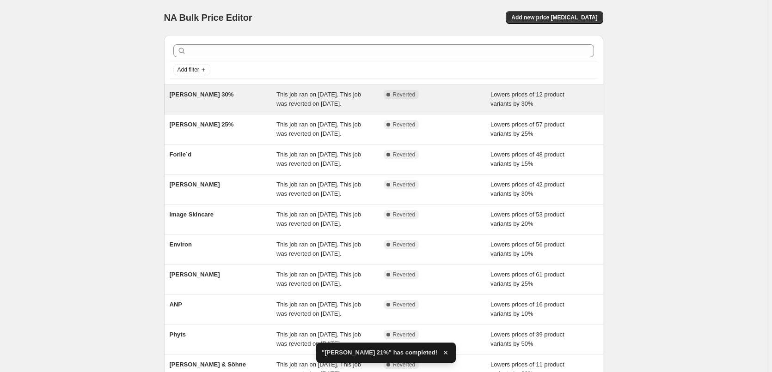
click at [206, 98] on span "[PERSON_NAME] 30%" at bounding box center [202, 94] width 64 height 7
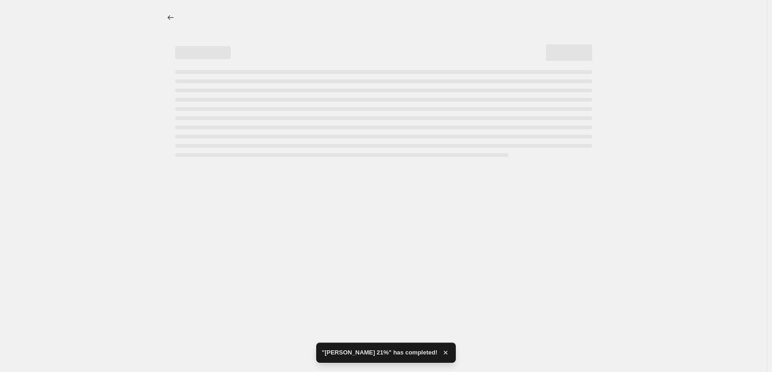
select select "percentage"
select select "vendor"
select select "tag"
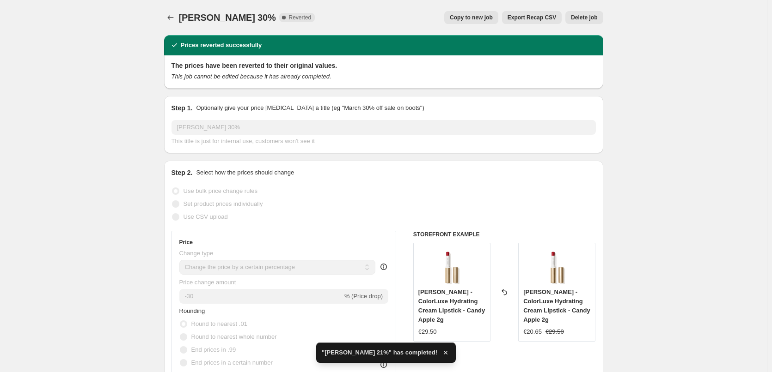
click at [472, 19] on span "Copy to new job" at bounding box center [471, 17] width 43 height 7
select select "percentage"
select select "vendor"
select select "tag"
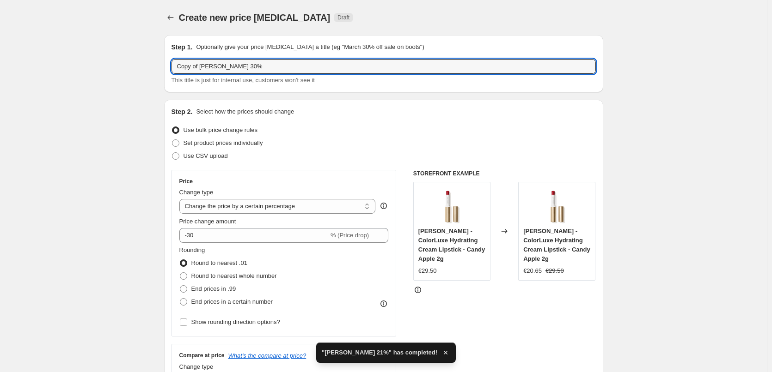
drag, startPoint x: 202, startPoint y: 67, endPoint x: 170, endPoint y: 67, distance: 32.3
click at [170, 67] on div "Step 1. Optionally give your price [MEDICAL_DATA] a title (eg "March 30% off sa…" at bounding box center [383, 63] width 439 height 57
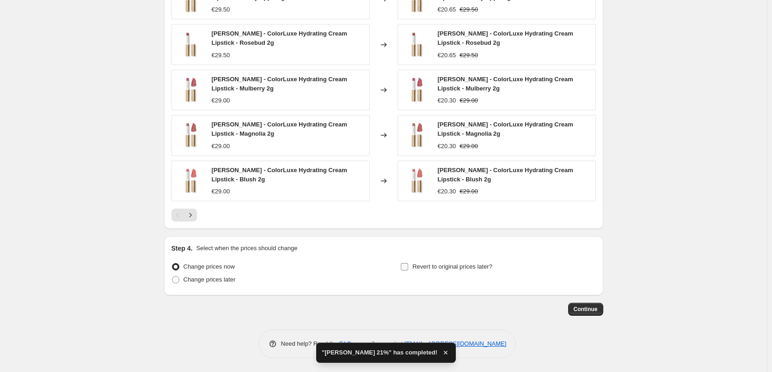
type input "[PERSON_NAME] 30%"
click at [459, 265] on span "Revert to original prices later?" at bounding box center [452, 266] width 80 height 7
click at [408, 265] on input "Revert to original prices later?" at bounding box center [404, 266] width 7 height 7
checkbox input "true"
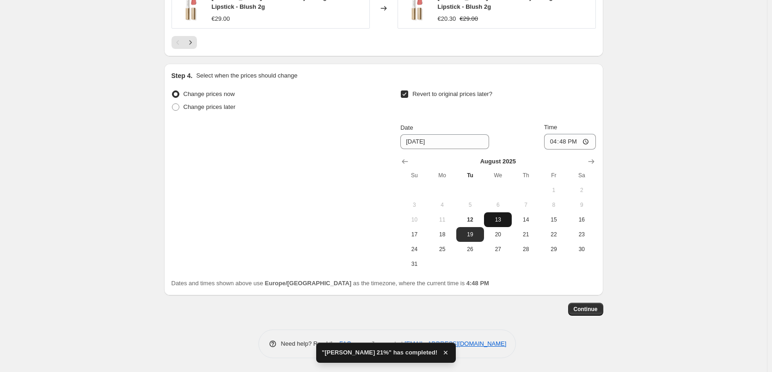
click at [506, 221] on span "13" at bounding box center [497, 219] width 20 height 7
type input "[DATE]"
click at [554, 146] on input "16:48" at bounding box center [570, 142] width 52 height 16
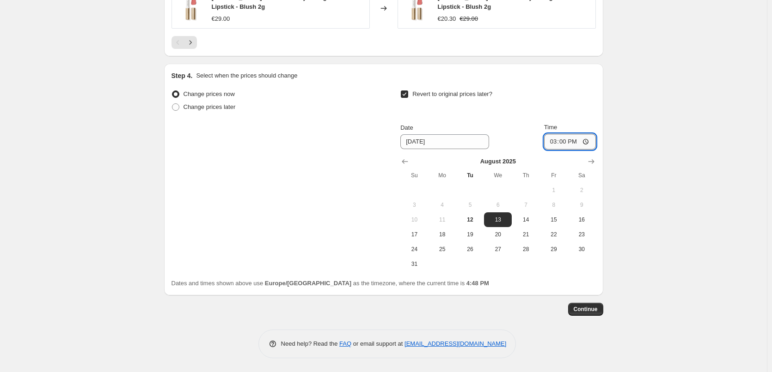
type input "03:00"
click at [583, 311] on span "Continue" at bounding box center [585, 309] width 24 height 7
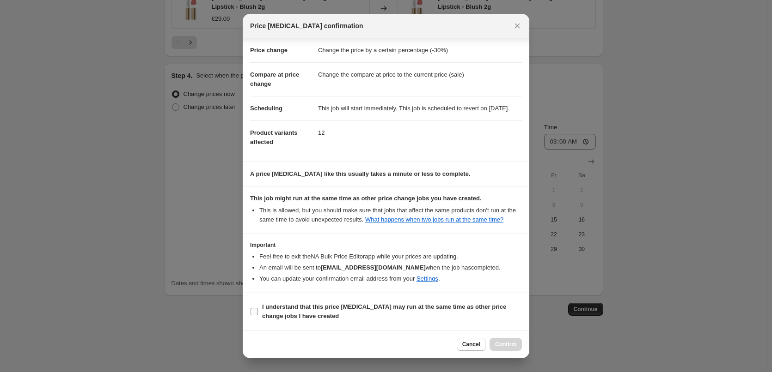
click at [298, 306] on b "I understand that this price [MEDICAL_DATA] may run at the same time as other p…" at bounding box center [384, 312] width 244 height 16
click at [258, 308] on input "I understand that this price [MEDICAL_DATA] may run at the same time as other p…" at bounding box center [253, 311] width 7 height 7
checkbox input "true"
click at [508, 342] on span "Confirm" at bounding box center [505, 344] width 21 height 7
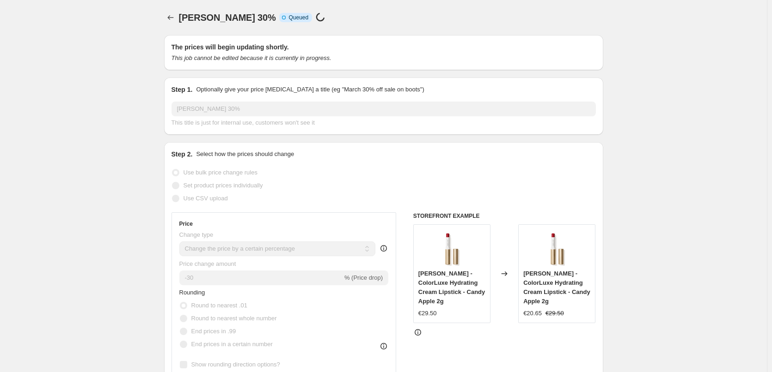
click at [172, 11] on div "[PERSON_NAME] 30%. This page is ready [PERSON_NAME] 30% Info Incomplete Queued …" at bounding box center [383, 17] width 439 height 35
click at [172, 15] on icon "Price change jobs" at bounding box center [170, 17] width 9 height 9
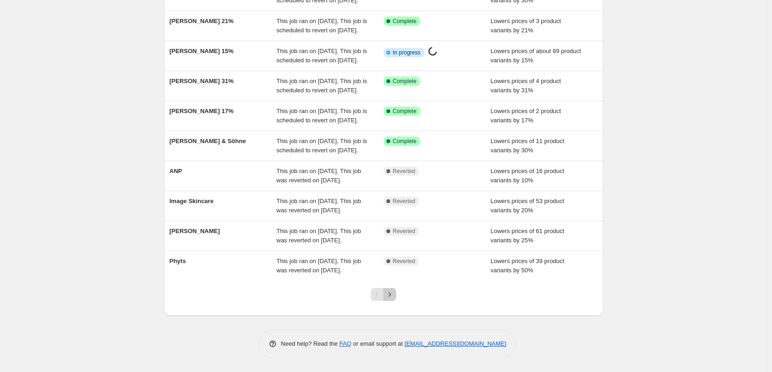
click at [389, 293] on icon "Next" at bounding box center [389, 294] width 9 height 9
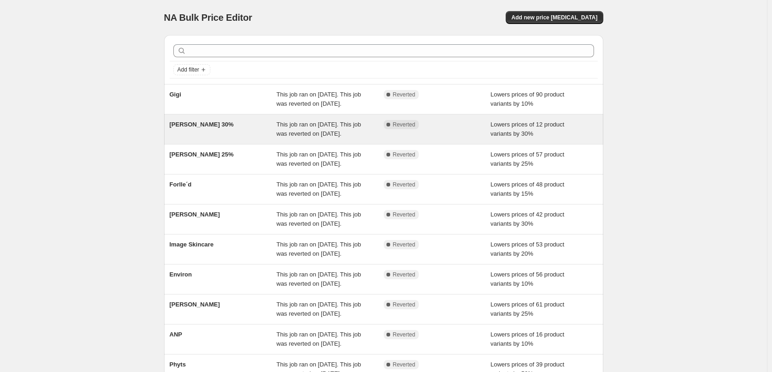
click at [217, 128] on span "[PERSON_NAME] 30%" at bounding box center [202, 124] width 64 height 7
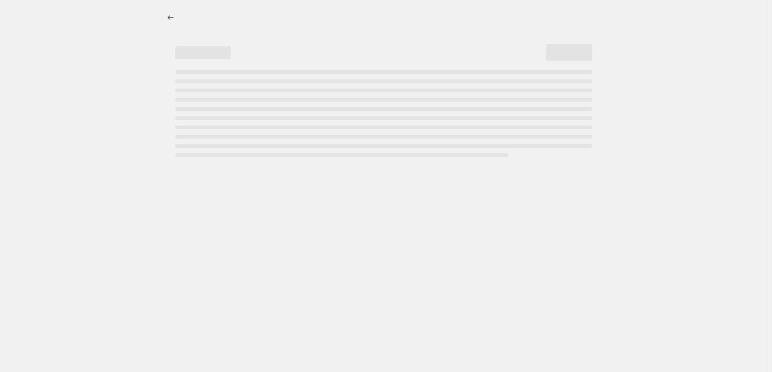
select select "percentage"
select select "vendor"
select select "tag"
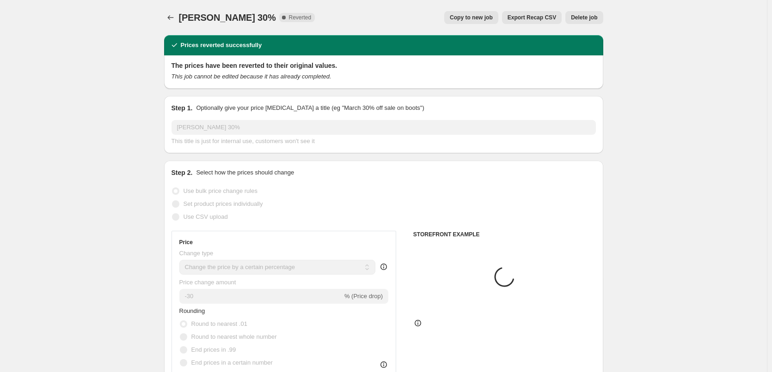
click at [596, 16] on span "Delete job" at bounding box center [584, 17] width 26 height 7
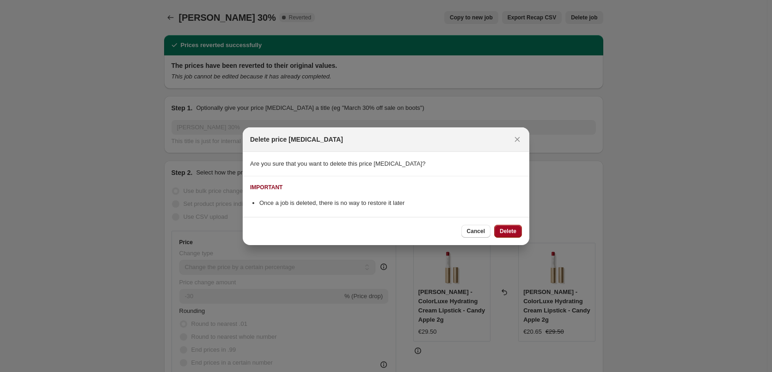
click at [502, 231] on span "Delete" at bounding box center [508, 231] width 17 height 7
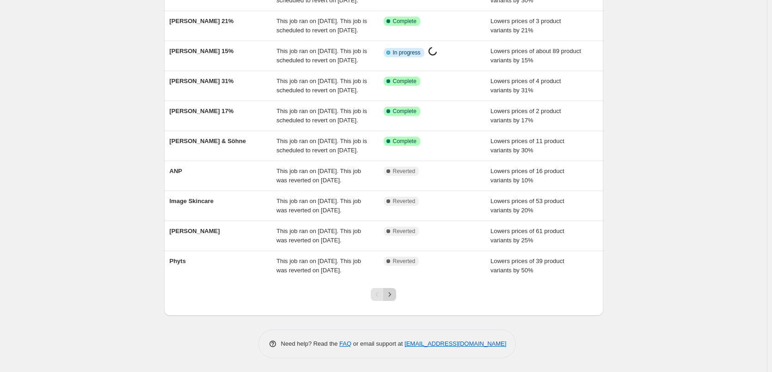
click at [393, 295] on icon "Next" at bounding box center [389, 294] width 9 height 9
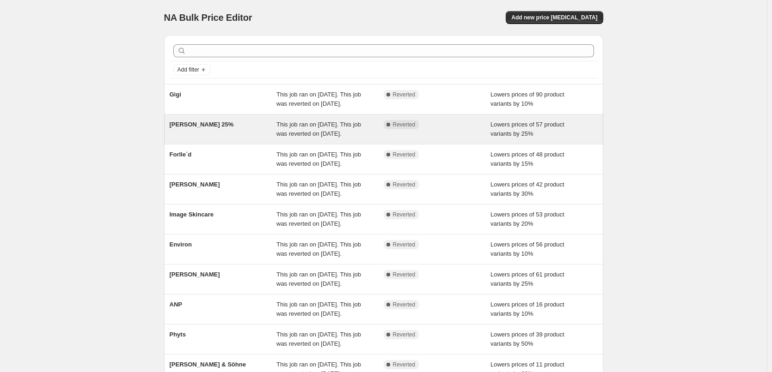
click at [208, 129] on div "[PERSON_NAME] 25%" at bounding box center [223, 129] width 107 height 18
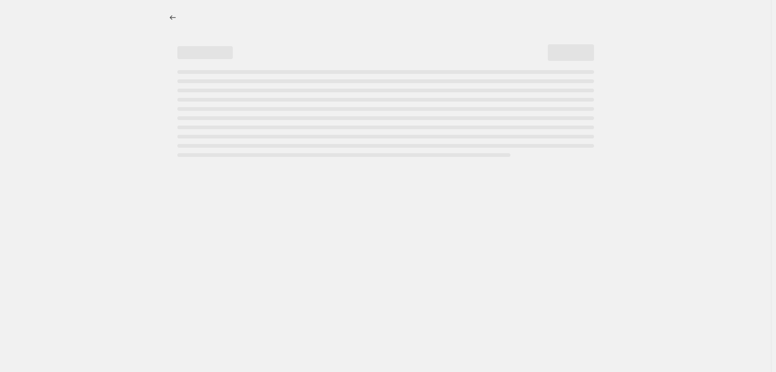
select select "percentage"
select select "vendor"
select select "tag"
select select "not_equal"
select select "tag"
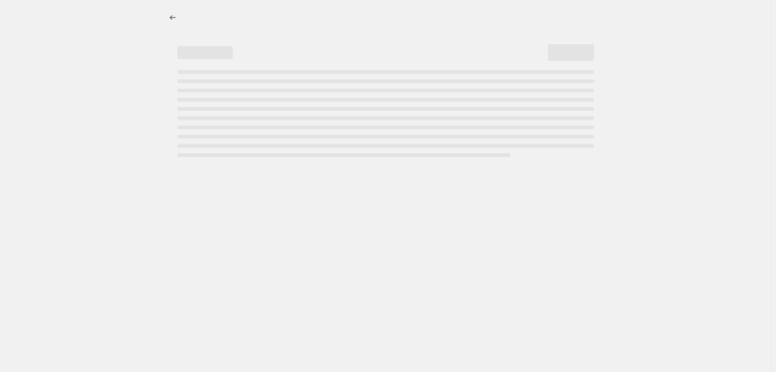
select select "not_equal"
select select "tag"
select select "not_equal"
select select "tag"
select select "not_equal"
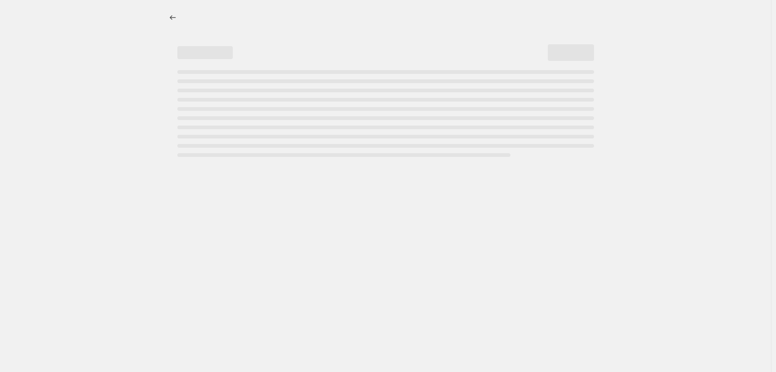
select select "tag"
select select "not_equal"
select select "tag"
select select "not_equal"
select select "tag"
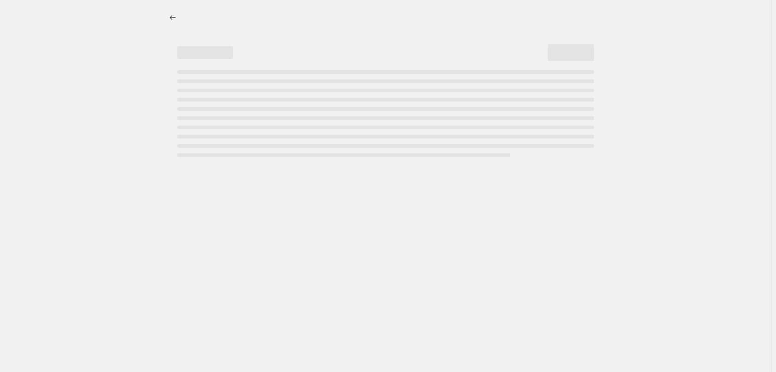
select select "not_equal"
select select "tag"
select select "not_equal"
select select "tag"
select select "not_equal"
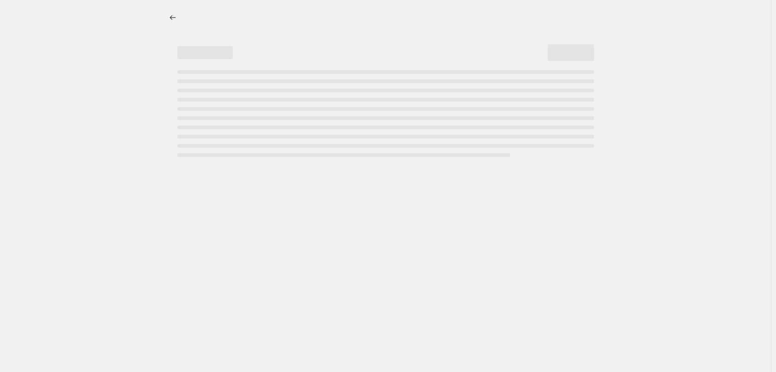
select select "tag"
select select "not_equal"
select select "tag"
select select "not_equal"
select select "tag"
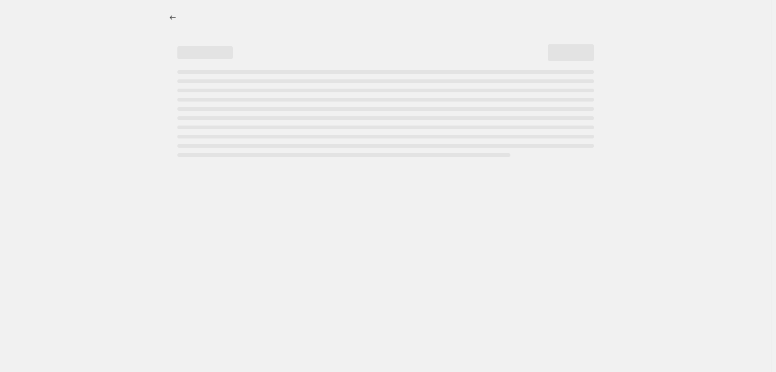
select select "not_equal"
select select "tag"
select select "not_equal"
select select "tag"
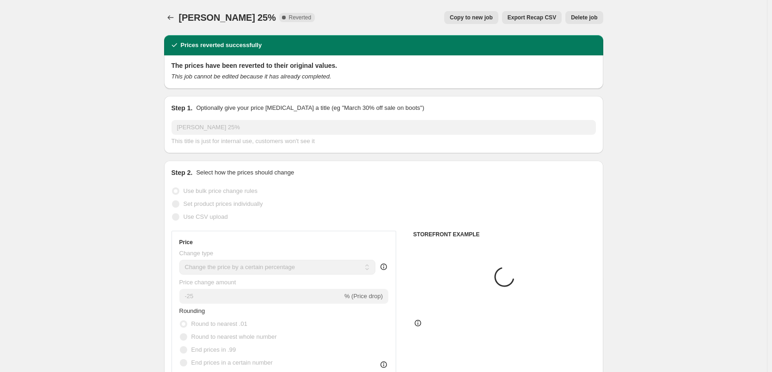
click at [460, 12] on button "Copy to new job" at bounding box center [471, 17] width 54 height 13
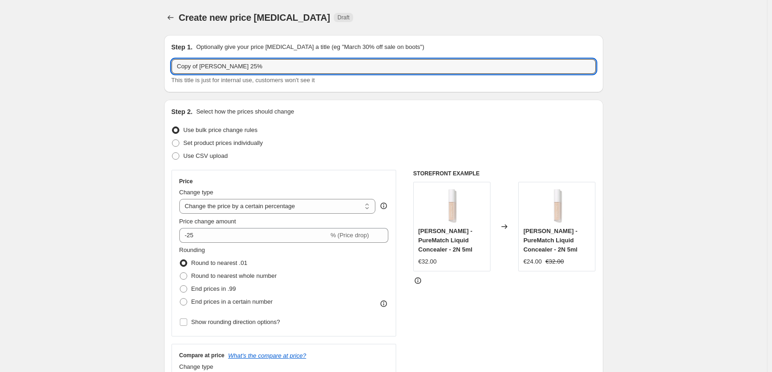
drag, startPoint x: 201, startPoint y: 68, endPoint x: 91, endPoint y: 67, distance: 110.9
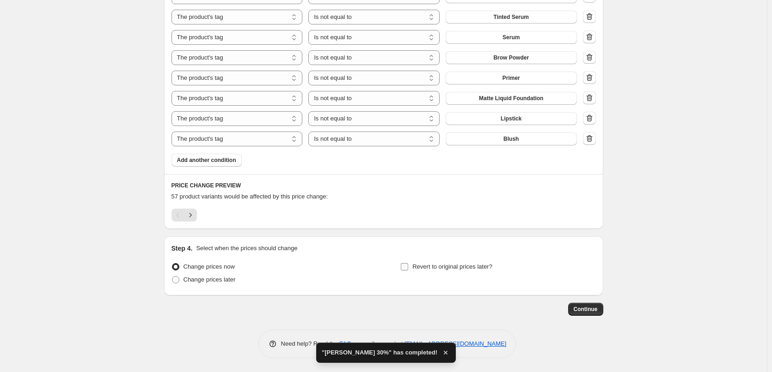
click at [416, 271] on span "Revert to original prices later?" at bounding box center [452, 266] width 80 height 9
click at [408, 271] on input "Revert to original prices later?" at bounding box center [404, 266] width 7 height 7
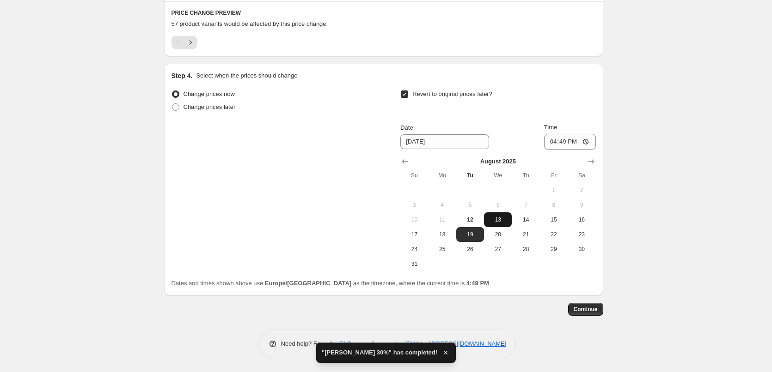
click at [507, 218] on span "13" at bounding box center [497, 219] width 20 height 7
click at [554, 146] on input "16:49" at bounding box center [570, 142] width 52 height 16
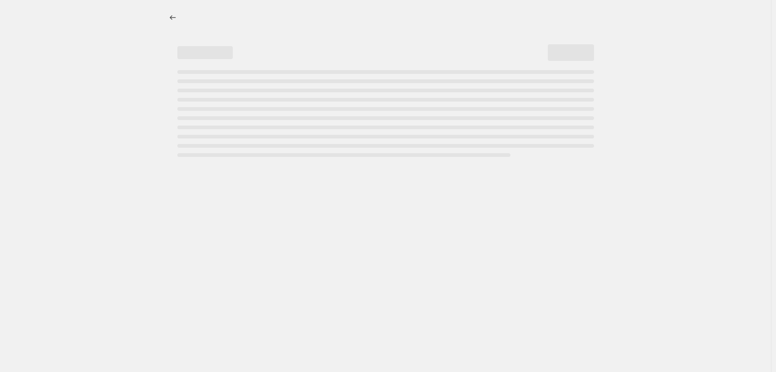
click at [599, 308] on div at bounding box center [385, 186] width 771 height 372
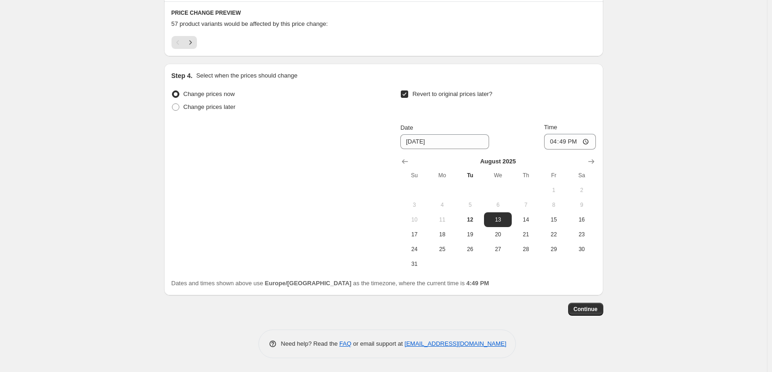
click at [585, 308] on span "Continue" at bounding box center [585, 309] width 24 height 7
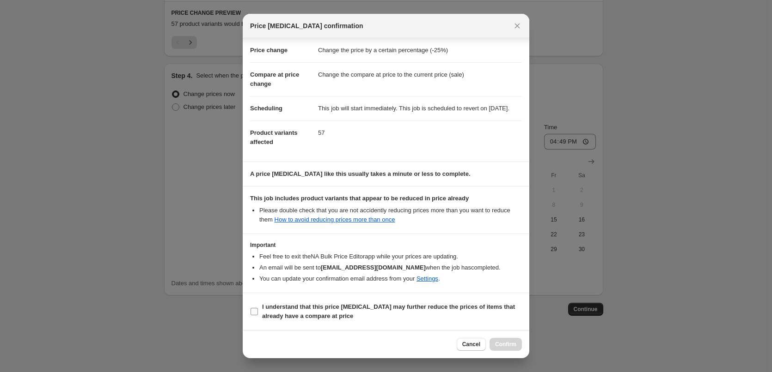
click at [299, 305] on b "I understand that this price [MEDICAL_DATA] may further reduce the prices of it…" at bounding box center [388, 312] width 253 height 16
click at [258, 308] on input "I understand that this price [MEDICAL_DATA] may further reduce the prices of it…" at bounding box center [253, 311] width 7 height 7
click at [510, 344] on span "Confirm" at bounding box center [505, 344] width 21 height 7
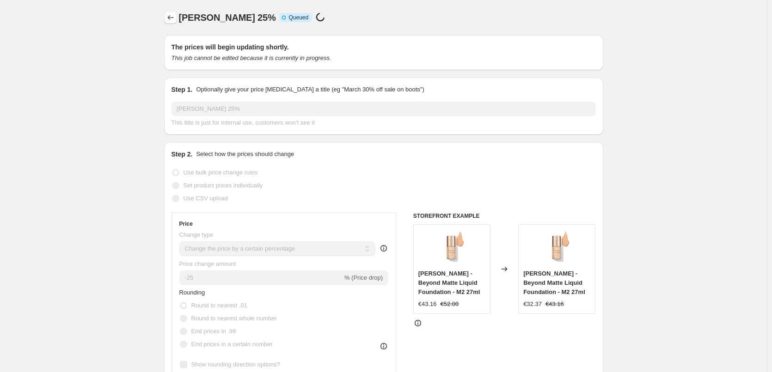
click at [175, 19] on icon "Price change jobs" at bounding box center [170, 17] width 9 height 9
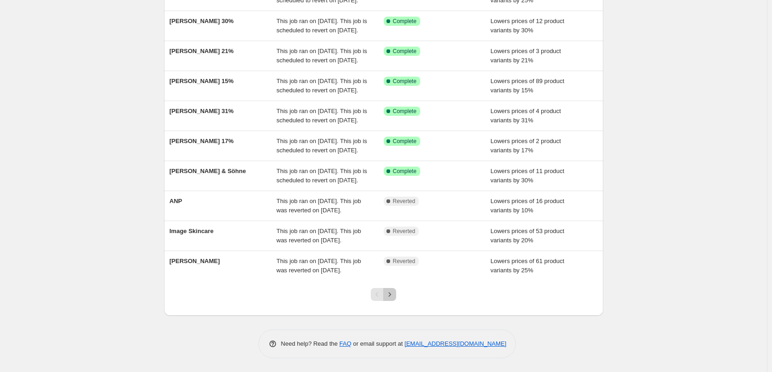
click at [389, 301] on button "Next" at bounding box center [389, 294] width 13 height 13
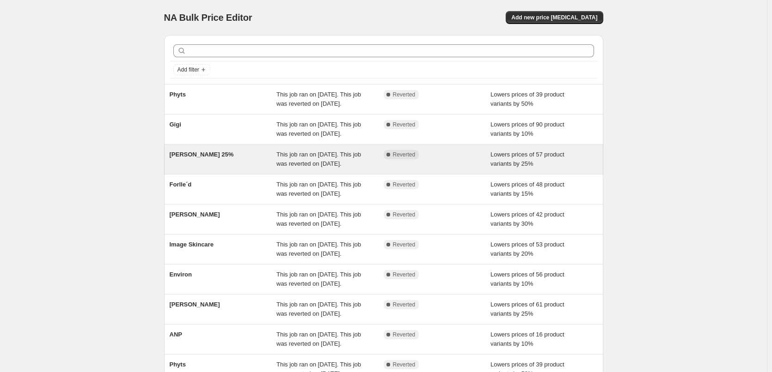
click at [209, 158] on span "[PERSON_NAME] 25%" at bounding box center [202, 154] width 64 height 7
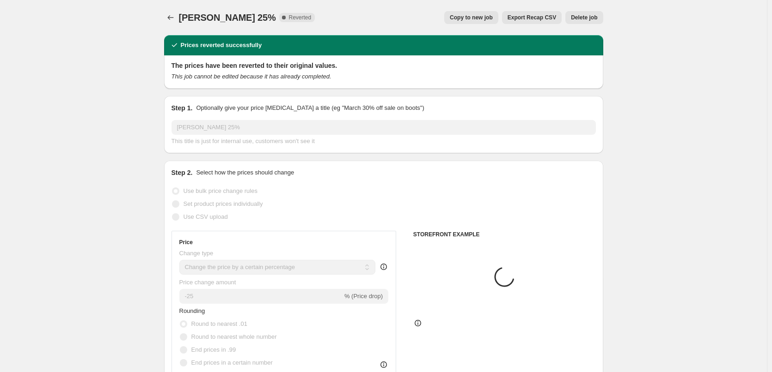
click at [584, 22] on button "Delete job" at bounding box center [583, 17] width 37 height 13
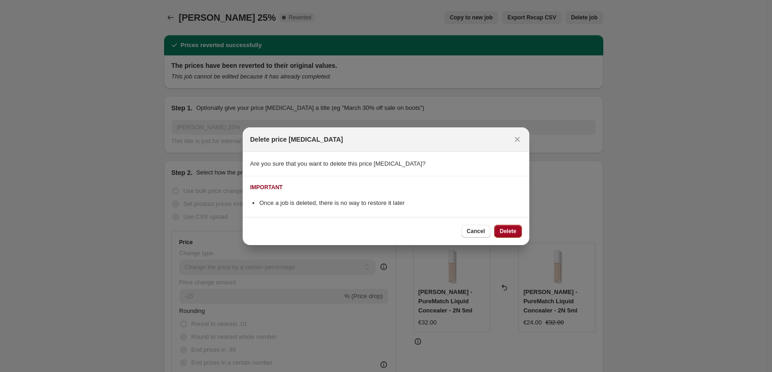
click at [502, 232] on span "Delete" at bounding box center [508, 231] width 17 height 7
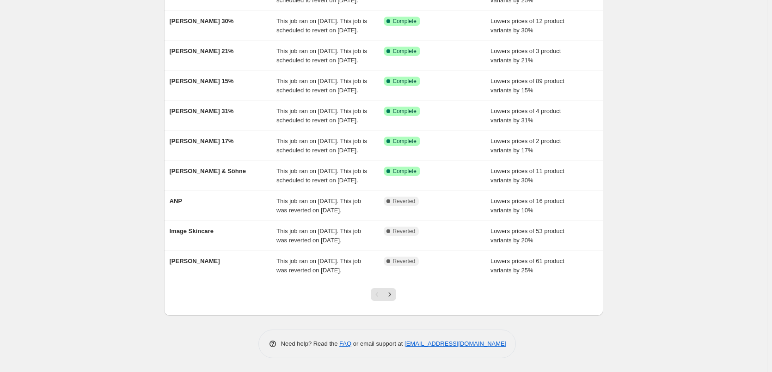
click at [392, 303] on div at bounding box center [383, 298] width 37 height 35
click at [391, 299] on button "Next" at bounding box center [389, 294] width 13 height 13
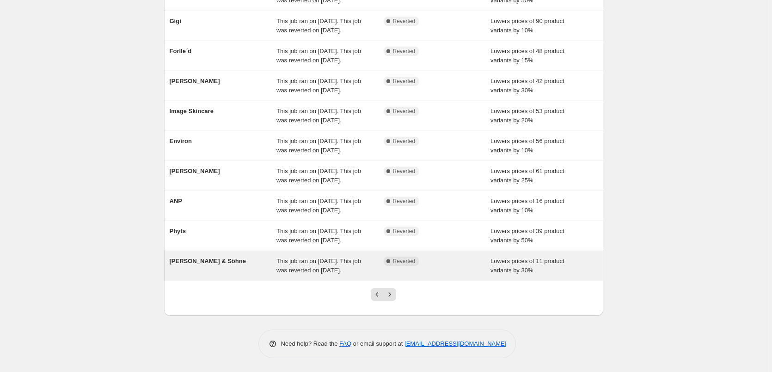
click at [222, 273] on div "[PERSON_NAME] & Söhne" at bounding box center [223, 266] width 107 height 18
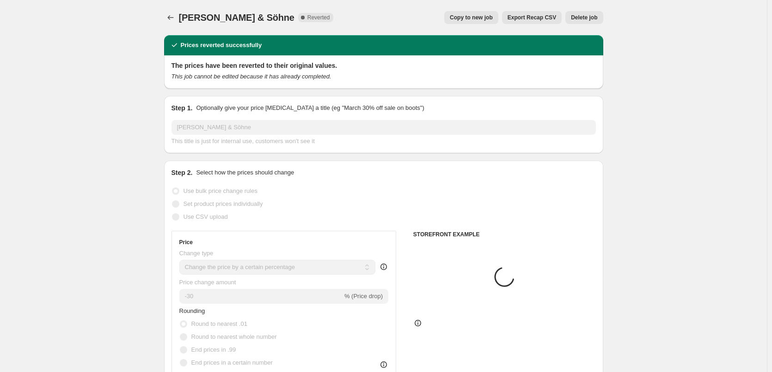
click at [588, 21] on span "Delete job" at bounding box center [584, 17] width 26 height 7
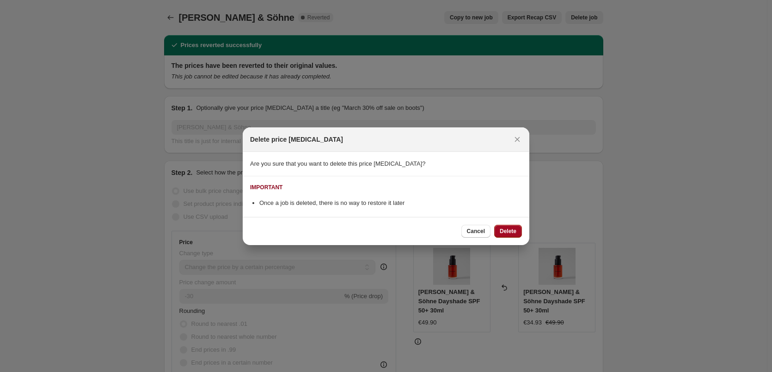
click at [511, 234] on span "Delete" at bounding box center [508, 231] width 17 height 7
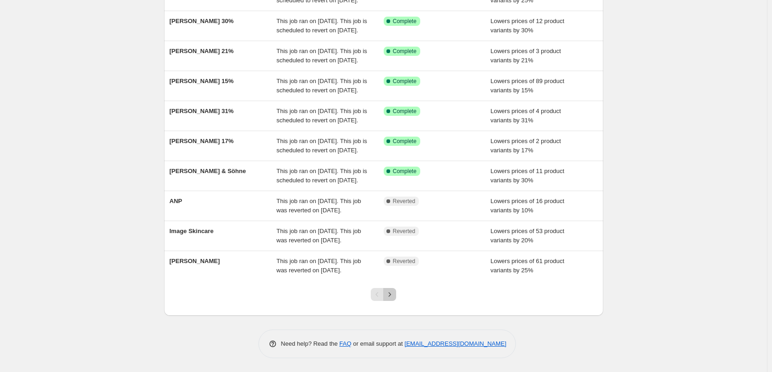
click at [391, 297] on icon "Next" at bounding box center [389, 294] width 9 height 9
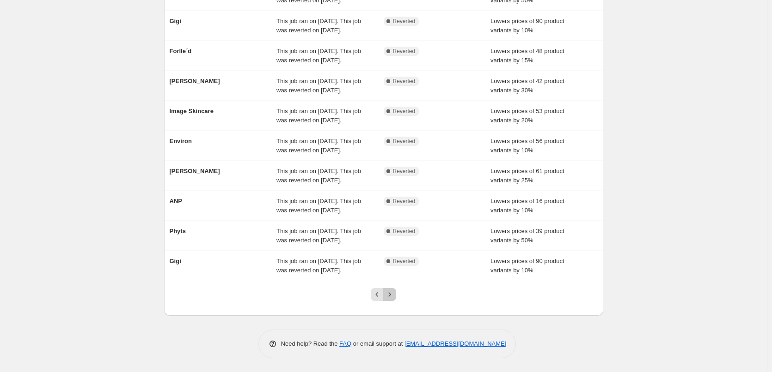
click at [391, 297] on icon "Next" at bounding box center [389, 294] width 9 height 9
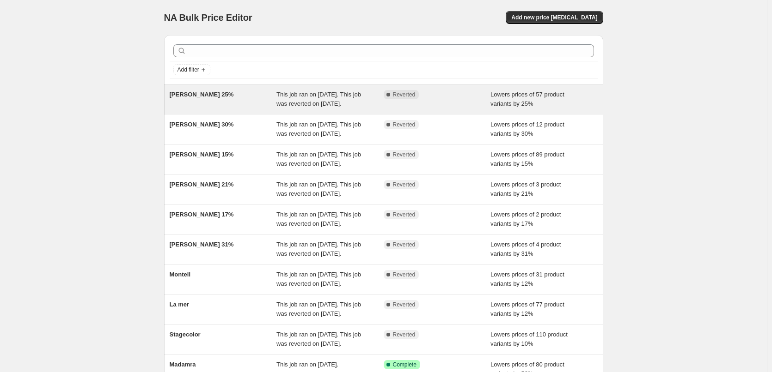
click at [202, 91] on span "[PERSON_NAME] 25%" at bounding box center [202, 94] width 64 height 7
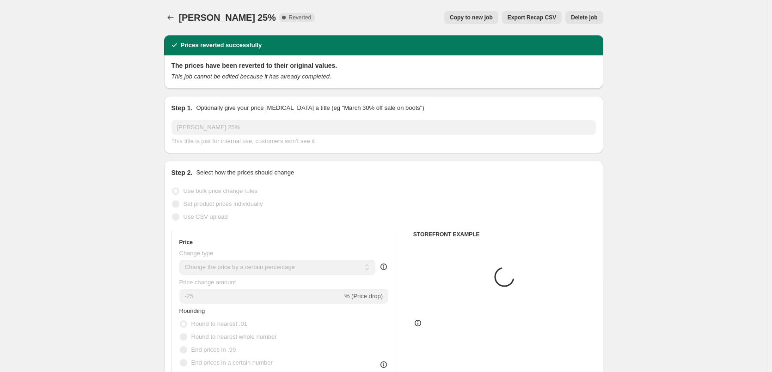
click at [597, 18] on span "Delete job" at bounding box center [584, 17] width 26 height 7
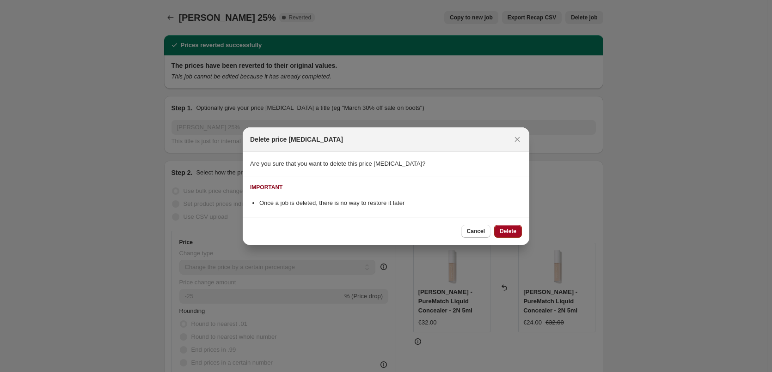
click at [514, 228] on span "Delete" at bounding box center [508, 231] width 17 height 7
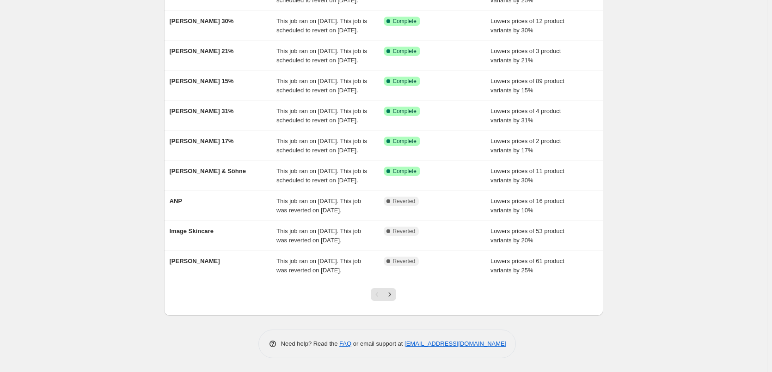
click at [399, 290] on div at bounding box center [383, 298] width 37 height 35
click at [394, 291] on icon "Next" at bounding box center [389, 294] width 9 height 9
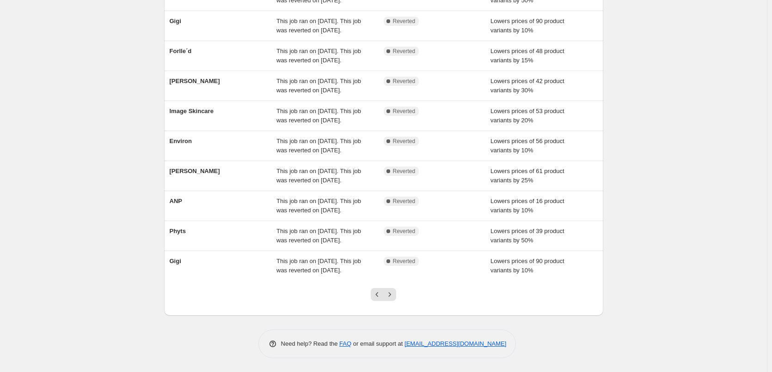
click at [394, 295] on icon "Next" at bounding box center [389, 294] width 9 height 9
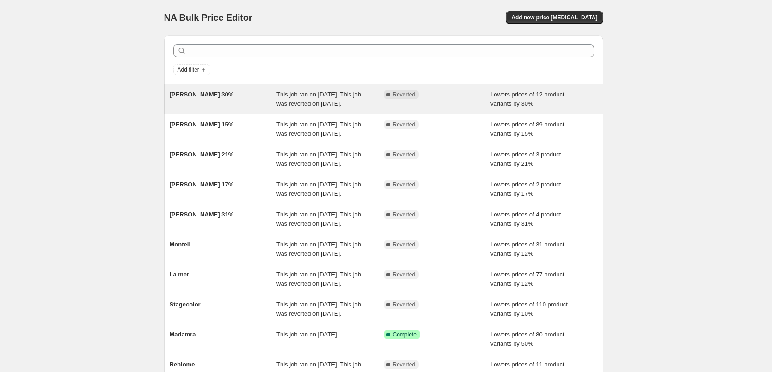
click at [195, 99] on div "[PERSON_NAME] 30%" at bounding box center [223, 99] width 107 height 18
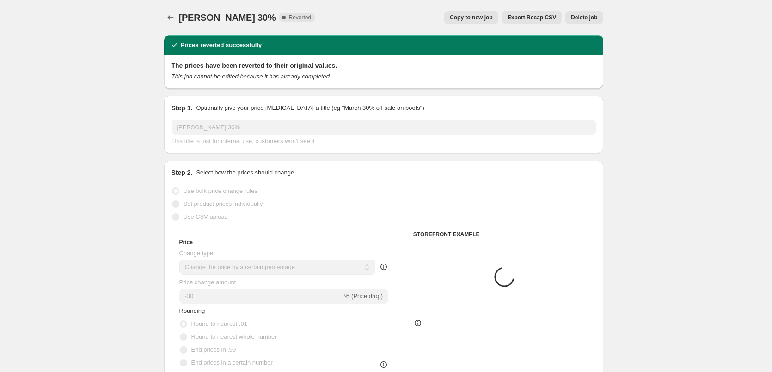
click at [595, 18] on span "Delete job" at bounding box center [584, 17] width 26 height 7
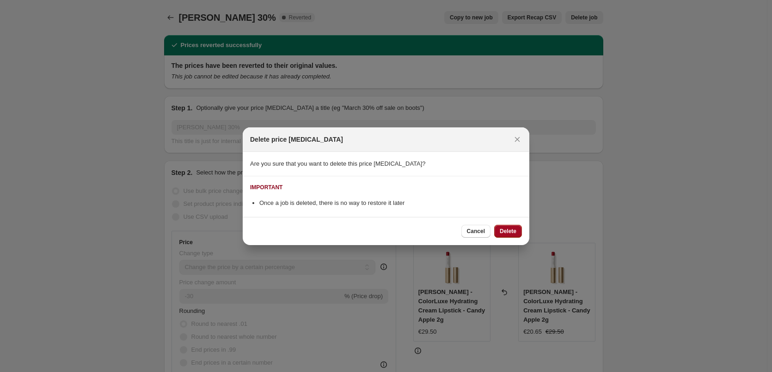
click at [501, 227] on button "Delete" at bounding box center [508, 231] width 28 height 13
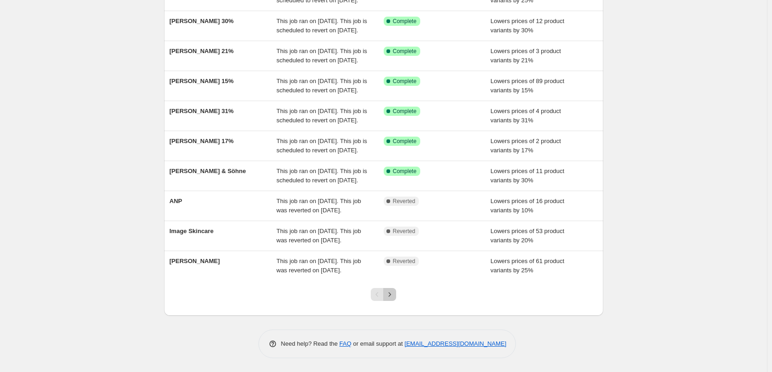
click at [396, 300] on button "Next" at bounding box center [389, 294] width 13 height 13
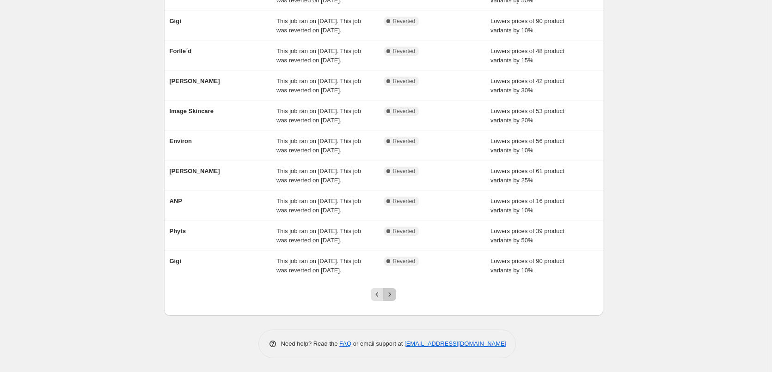
click at [396, 299] on button "Next" at bounding box center [389, 294] width 13 height 13
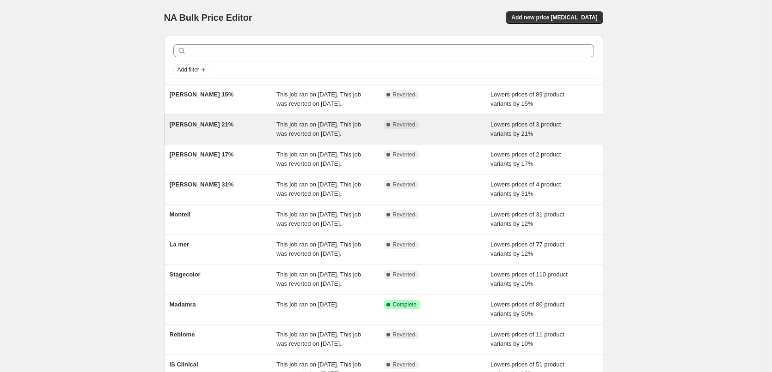
click at [186, 128] on span "[PERSON_NAME] 21%" at bounding box center [202, 124] width 64 height 7
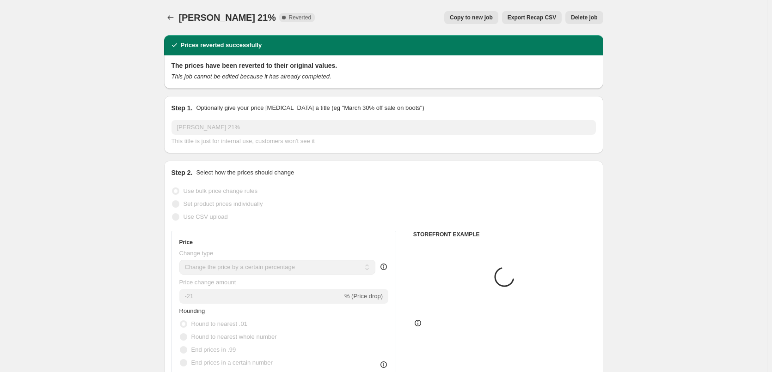
click at [588, 16] on span "Delete job" at bounding box center [584, 17] width 26 height 7
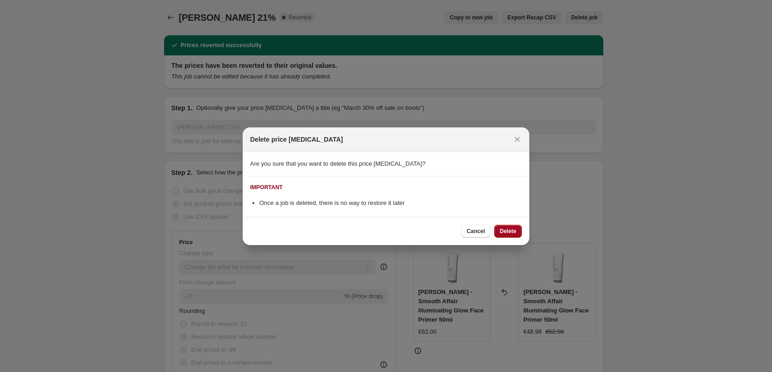
click at [502, 232] on span "Delete" at bounding box center [508, 231] width 17 height 7
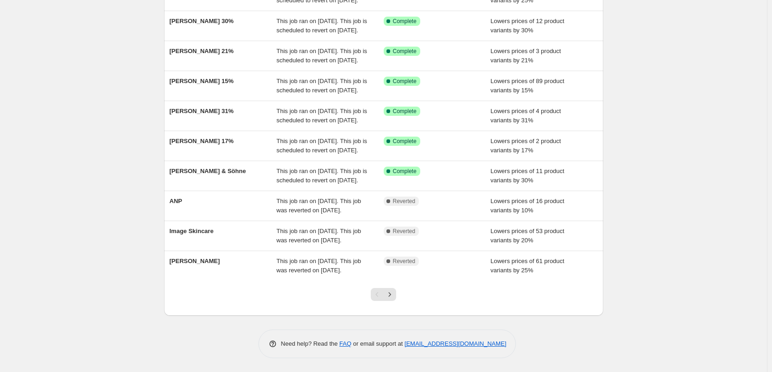
click at [386, 287] on div at bounding box center [383, 298] width 37 height 35
click at [391, 291] on icon "Next" at bounding box center [389, 294] width 9 height 9
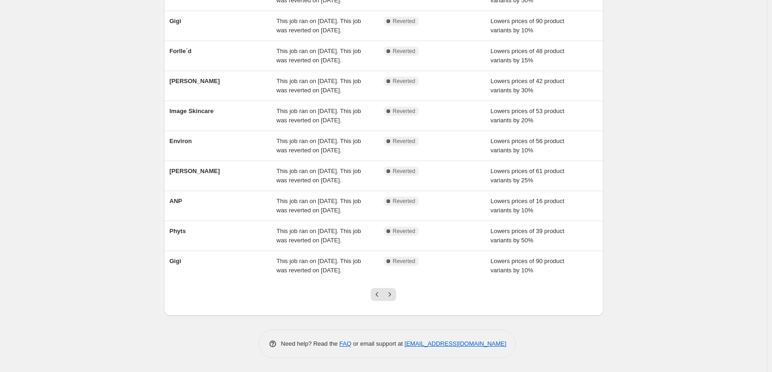
click at [391, 291] on icon "Next" at bounding box center [389, 294] width 9 height 9
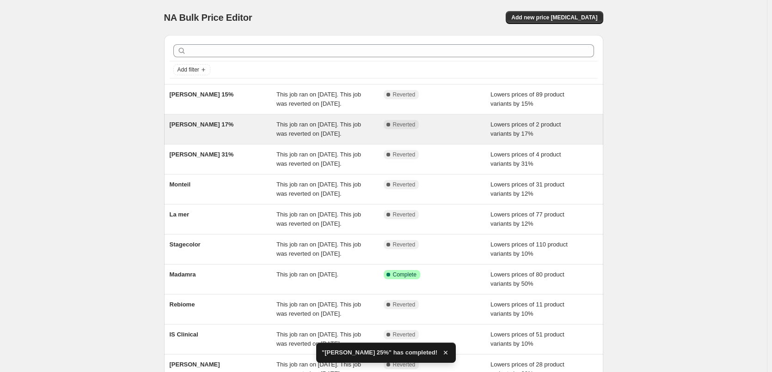
click at [234, 135] on div "[PERSON_NAME] 17%" at bounding box center [223, 129] width 107 height 18
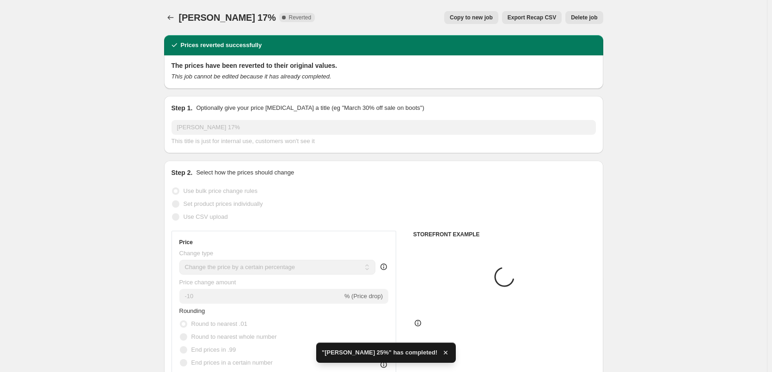
click at [593, 17] on span "Delete job" at bounding box center [584, 17] width 26 height 7
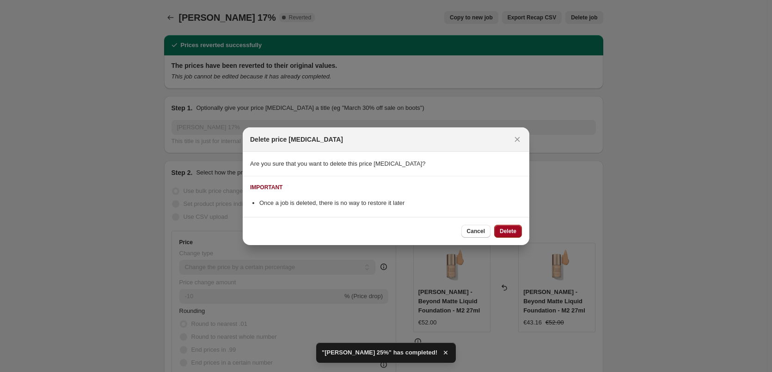
click at [507, 233] on span "Delete" at bounding box center [508, 231] width 17 height 7
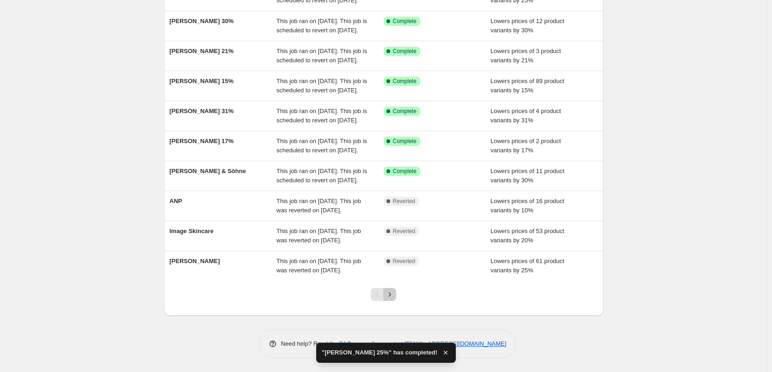
click at [392, 299] on icon "Next" at bounding box center [389, 294] width 9 height 9
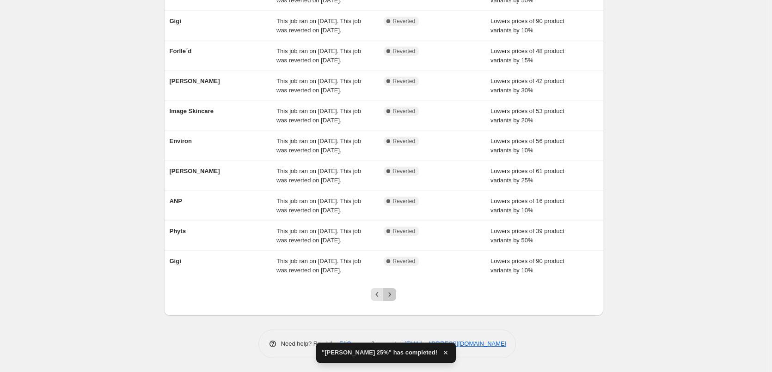
click at [392, 299] on icon "Next" at bounding box center [389, 294] width 9 height 9
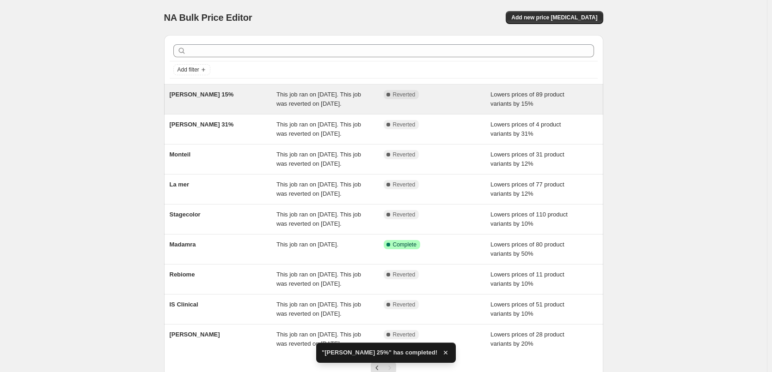
click at [200, 100] on div "[PERSON_NAME] 15%" at bounding box center [223, 99] width 107 height 18
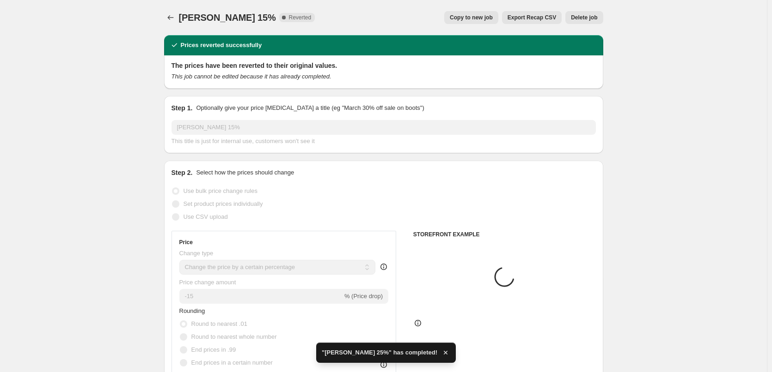
click at [580, 10] on div "[PERSON_NAME] 15%. This page is ready [PERSON_NAME] 15% Complete Reverted Copy …" at bounding box center [383, 17] width 439 height 35
click at [581, 18] on span "Delete job" at bounding box center [584, 17] width 26 height 7
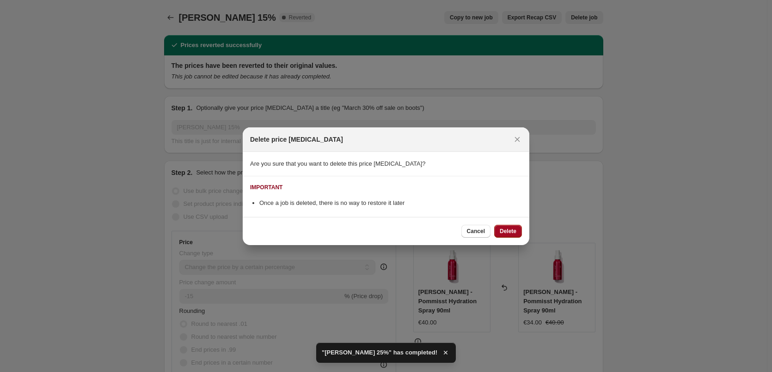
click at [504, 225] on button "Delete" at bounding box center [508, 231] width 28 height 13
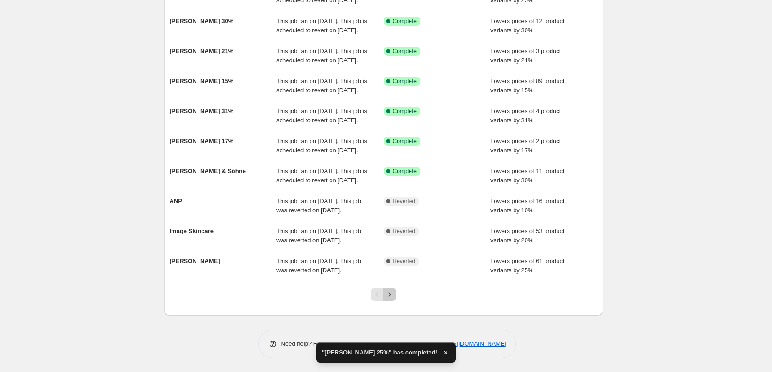
click at [394, 297] on icon "Next" at bounding box center [389, 294] width 9 height 9
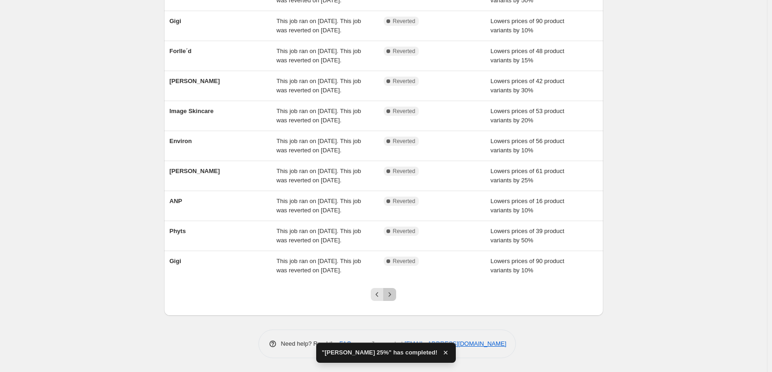
click at [394, 296] on icon "Next" at bounding box center [389, 294] width 9 height 9
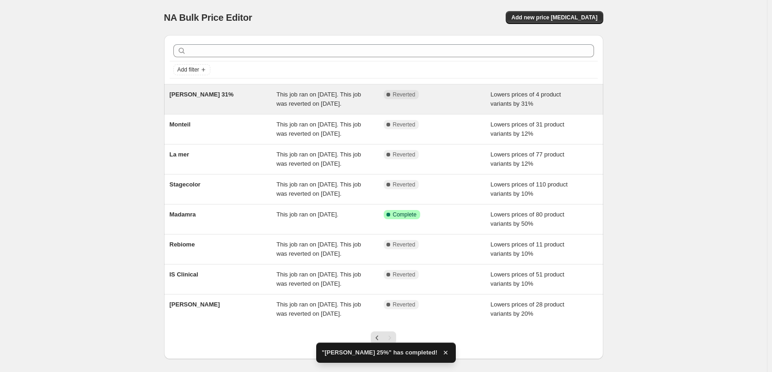
click at [216, 99] on div "[PERSON_NAME] 31%" at bounding box center [223, 99] width 107 height 18
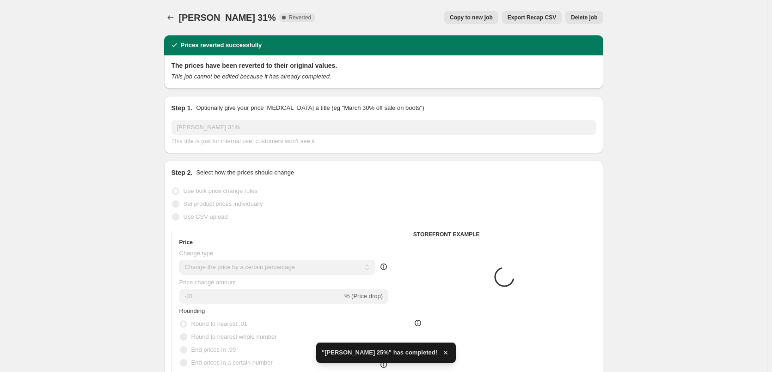
click at [588, 23] on button "Delete job" at bounding box center [583, 17] width 37 height 13
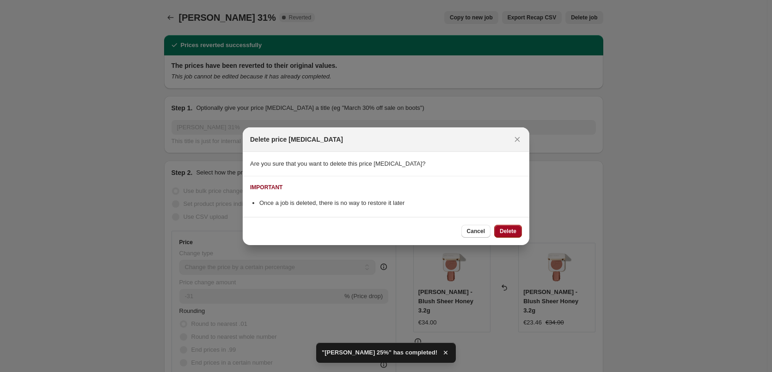
click at [494, 230] on button "Delete" at bounding box center [508, 231] width 28 height 13
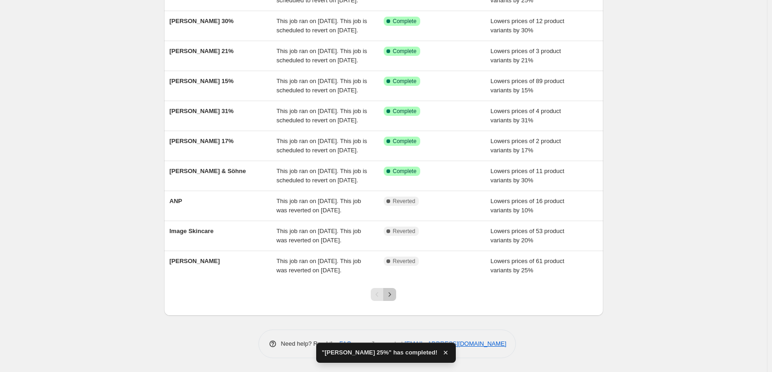
click at [391, 295] on icon "Next" at bounding box center [389, 294] width 9 height 9
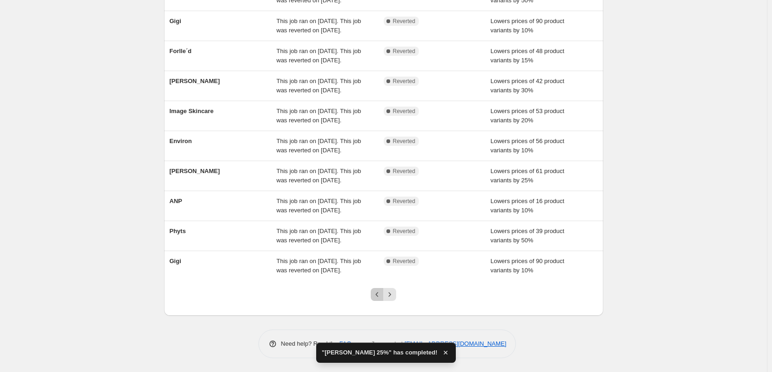
click at [375, 299] on icon "Previous" at bounding box center [376, 294] width 9 height 9
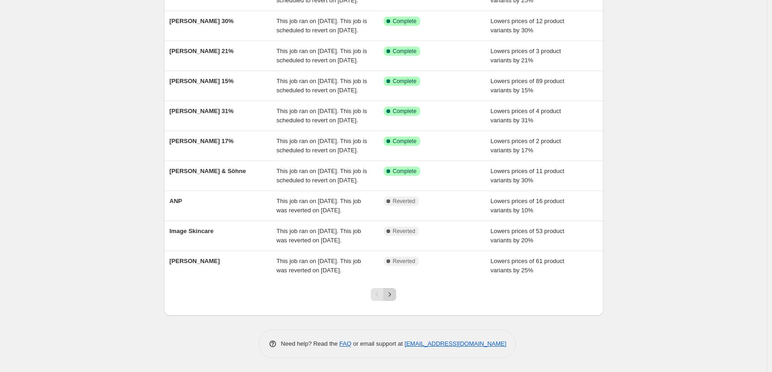
click at [393, 297] on icon "Next" at bounding box center [389, 294] width 9 height 9
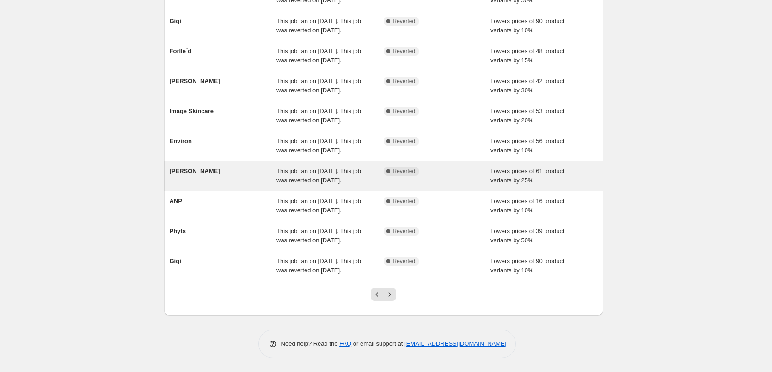
click at [207, 185] on div "[PERSON_NAME]" at bounding box center [223, 176] width 107 height 18
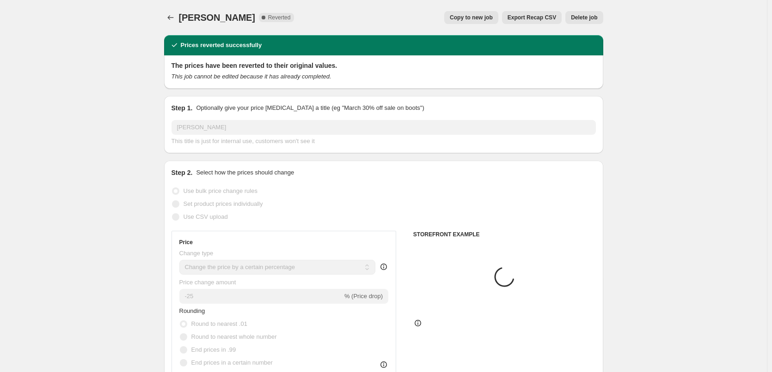
click at [585, 15] on span "Delete job" at bounding box center [584, 17] width 26 height 7
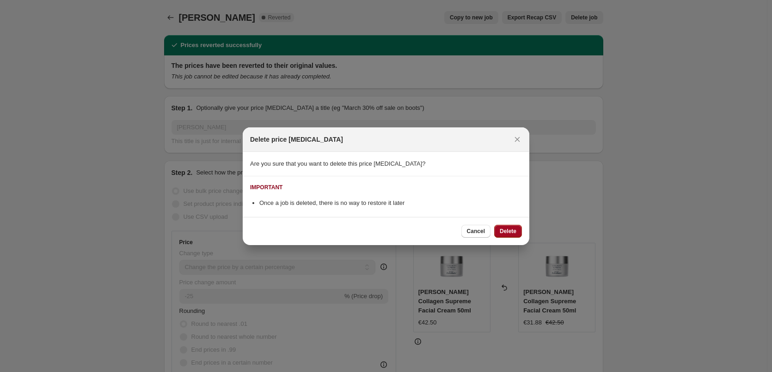
click at [506, 234] on span "Delete" at bounding box center [508, 231] width 17 height 7
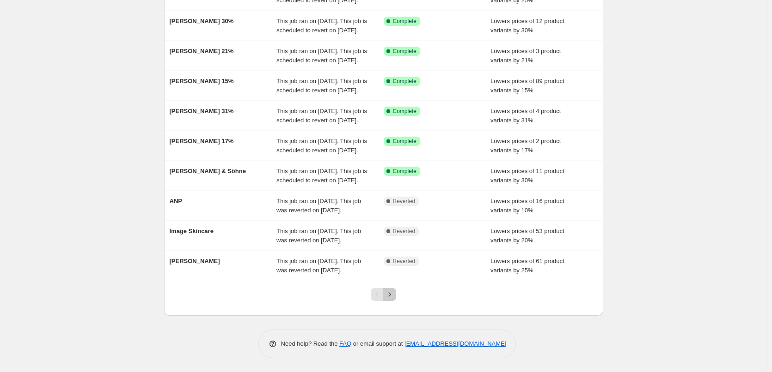
click at [385, 289] on button "Next" at bounding box center [389, 294] width 13 height 13
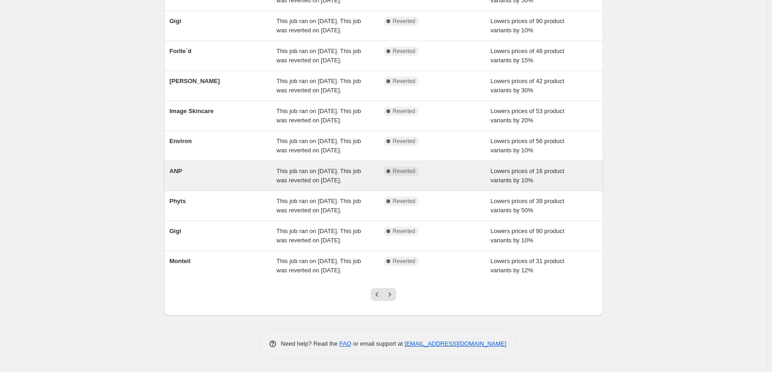
click at [188, 167] on div "ANP" at bounding box center [223, 176] width 107 height 18
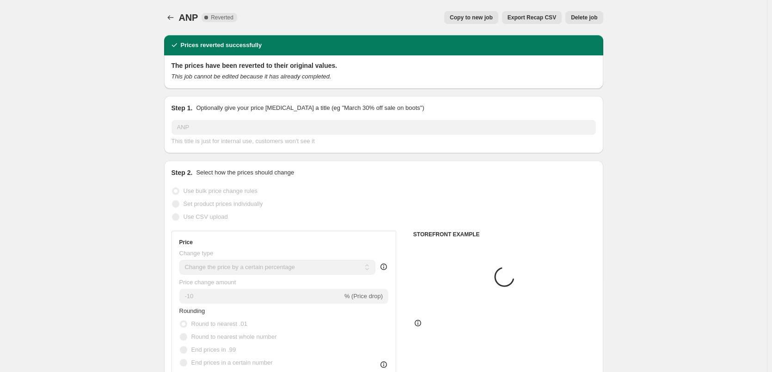
click at [592, 17] on span "Delete job" at bounding box center [584, 17] width 26 height 7
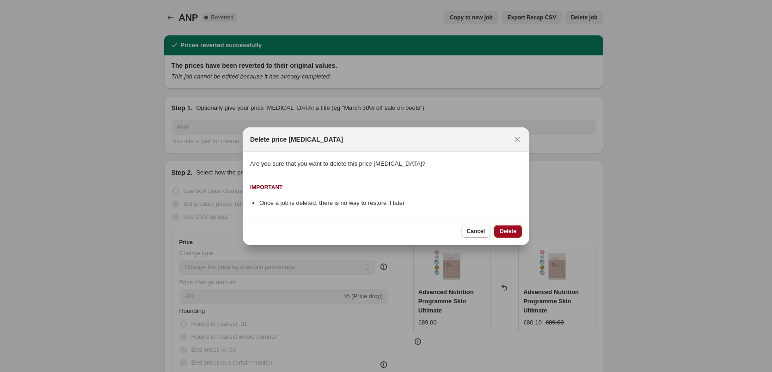
click at [502, 227] on button "Delete" at bounding box center [508, 231] width 28 height 13
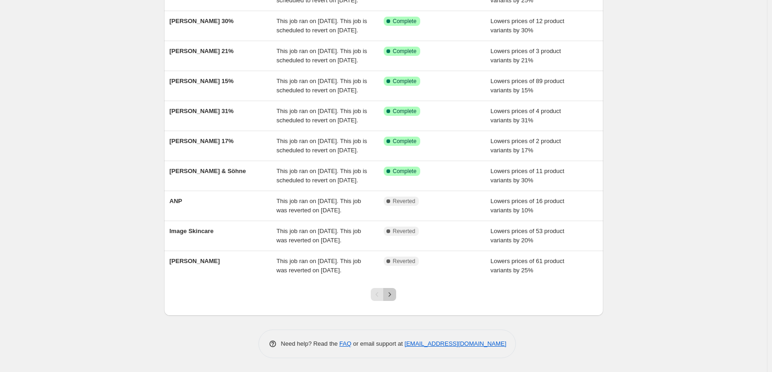
click at [390, 292] on icon "Next" at bounding box center [389, 294] width 9 height 9
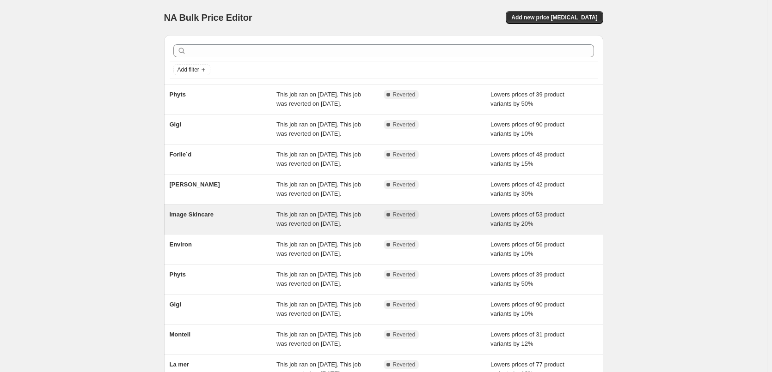
click at [265, 229] on div "Image Skincare" at bounding box center [223, 219] width 107 height 18
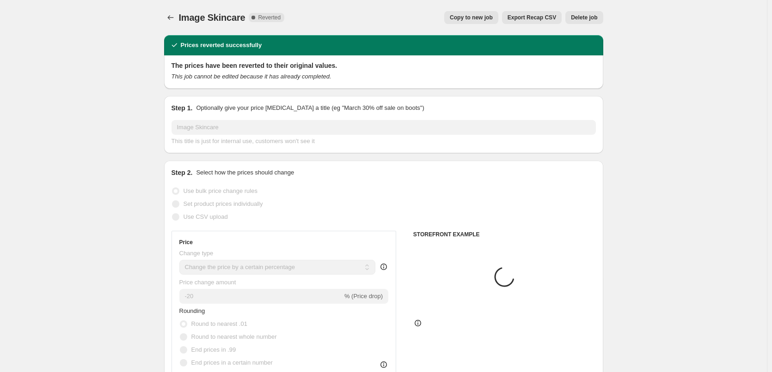
click at [593, 25] on div "Image Skincare. This page is ready Image Skincare Complete Reverted Copy to new…" at bounding box center [383, 17] width 439 height 35
click at [597, 17] on span "Delete job" at bounding box center [584, 17] width 26 height 7
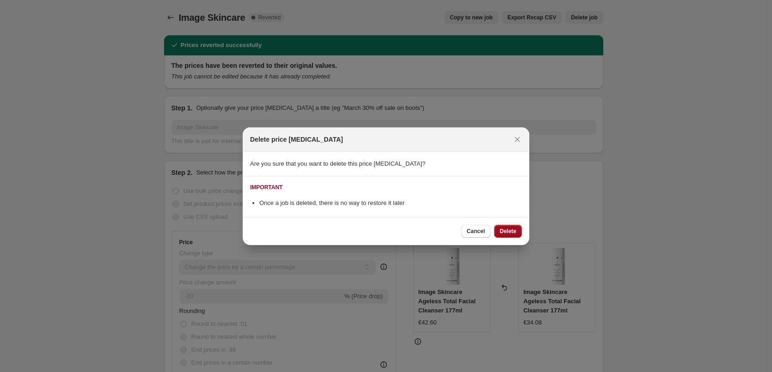
click at [509, 233] on span "Delete" at bounding box center [508, 231] width 17 height 7
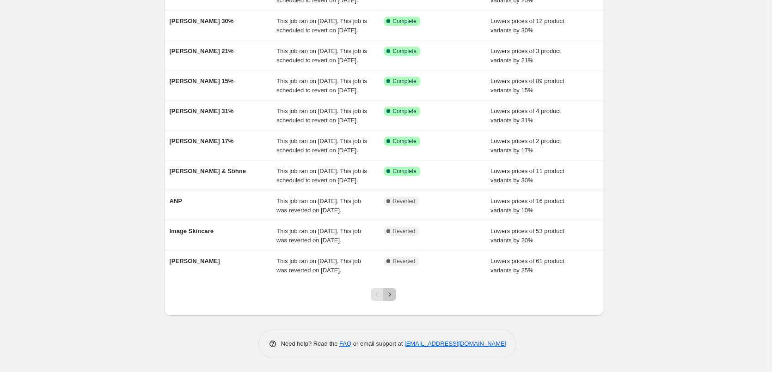
click at [396, 290] on button "Next" at bounding box center [389, 294] width 13 height 13
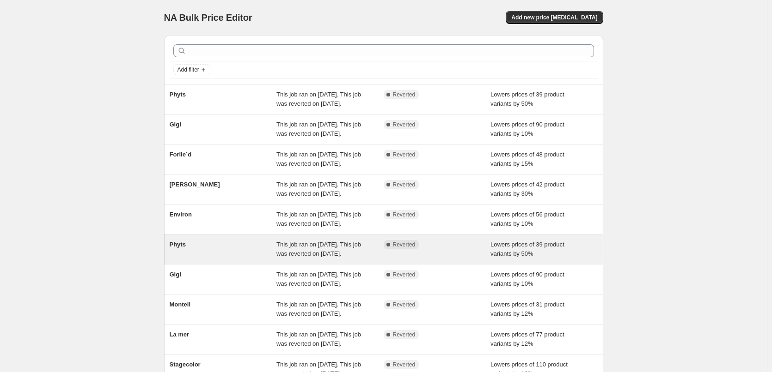
click at [204, 264] on div "Phyts This job ran on [DATE]. This job was reverted on [DATE]. Complete Reverte…" at bounding box center [383, 250] width 439 height 30
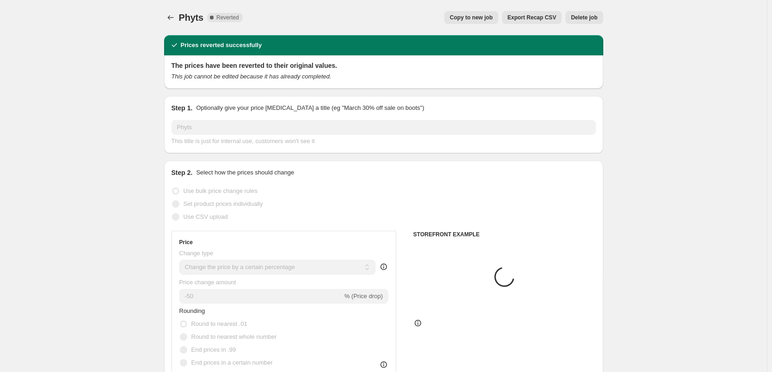
click at [590, 17] on span "Delete job" at bounding box center [584, 17] width 26 height 7
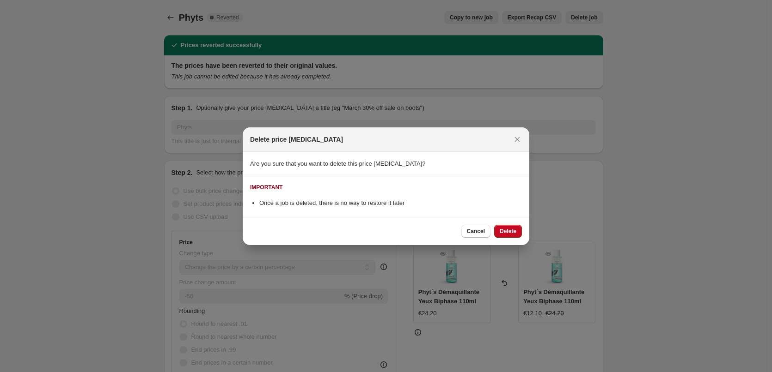
click at [511, 230] on span "Delete" at bounding box center [508, 231] width 17 height 7
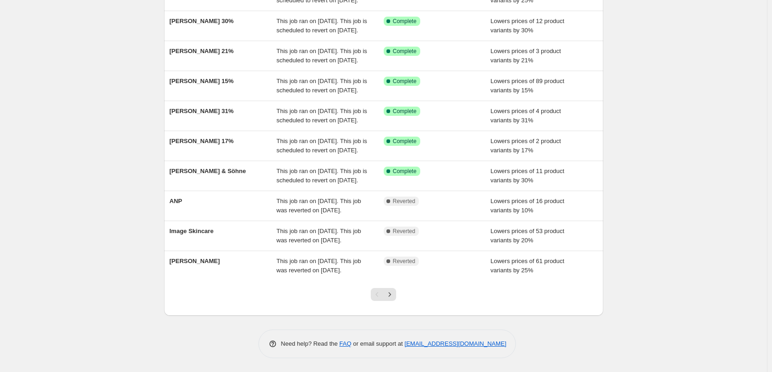
click at [402, 307] on div at bounding box center [383, 298] width 37 height 35
click at [393, 299] on icon "Next" at bounding box center [389, 294] width 9 height 9
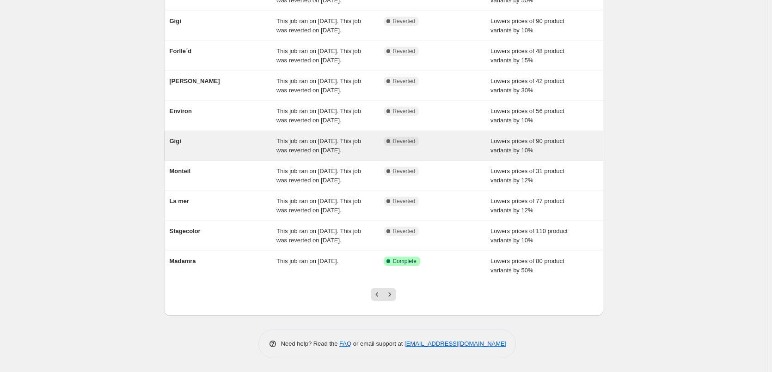
click at [199, 153] on div "Gigi" at bounding box center [223, 146] width 107 height 18
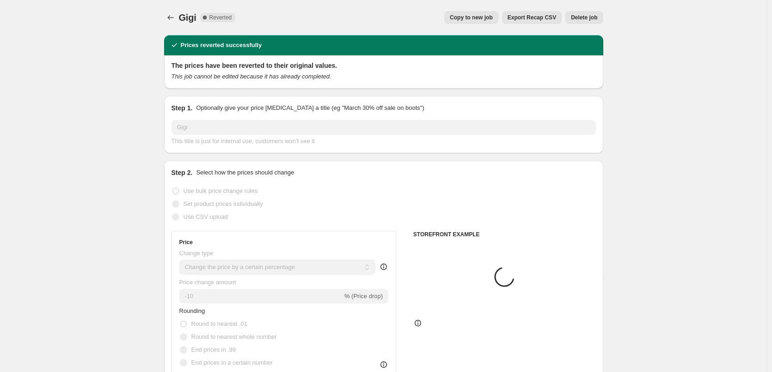
click at [591, 16] on span "Delete job" at bounding box center [584, 17] width 26 height 7
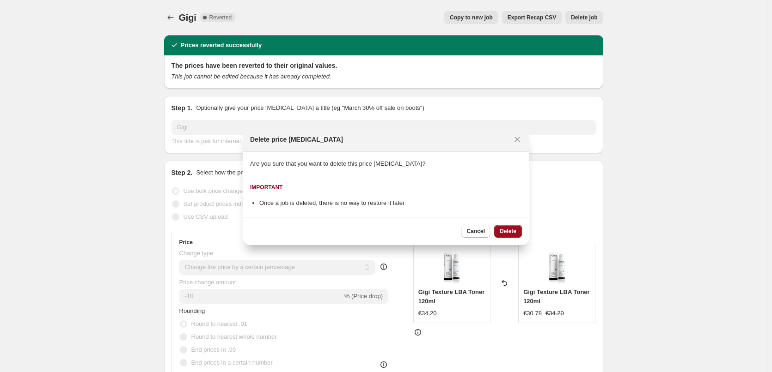
click at [506, 235] on button "Delete" at bounding box center [508, 231] width 28 height 13
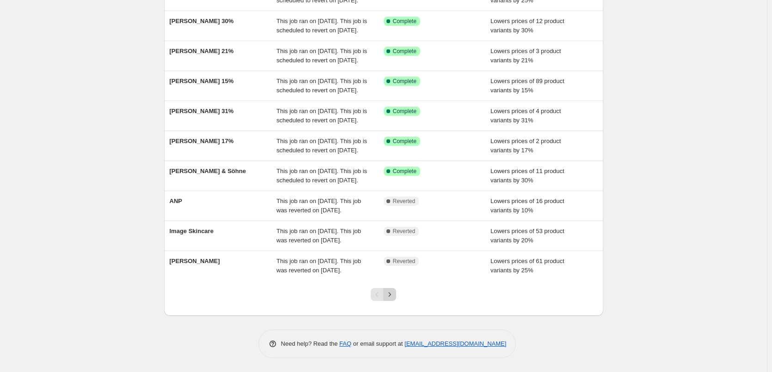
click at [391, 292] on icon "Next" at bounding box center [389, 294] width 9 height 9
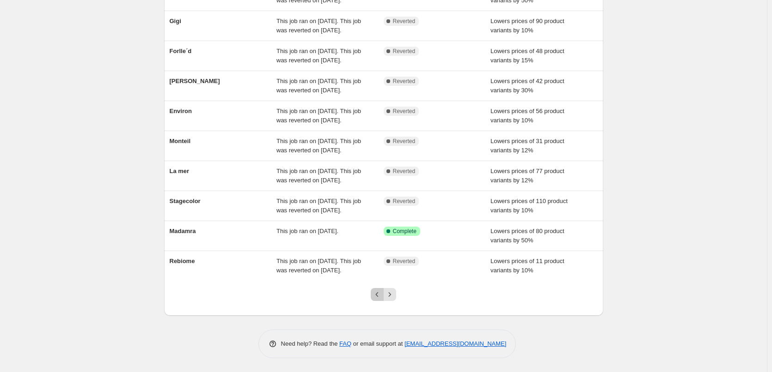
click at [376, 298] on icon "Previous" at bounding box center [376, 294] width 9 height 9
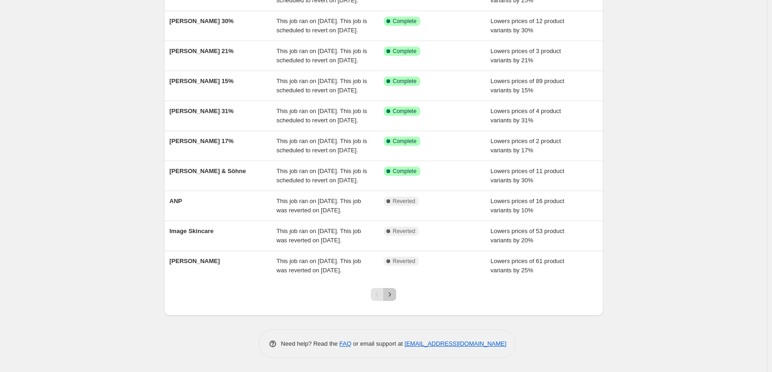
click at [394, 294] on icon "Next" at bounding box center [389, 294] width 9 height 9
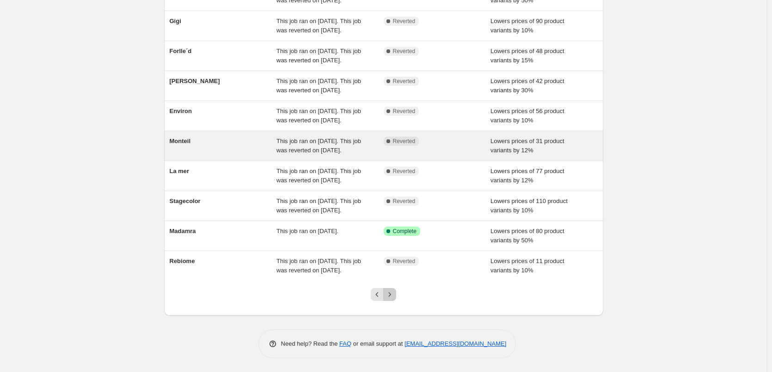
click at [394, 294] on icon "Next" at bounding box center [389, 294] width 9 height 9
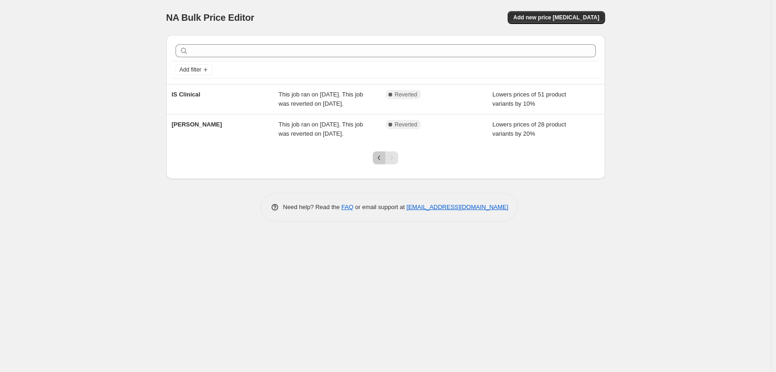
click at [376, 161] on icon "Previous" at bounding box center [379, 157] width 9 height 9
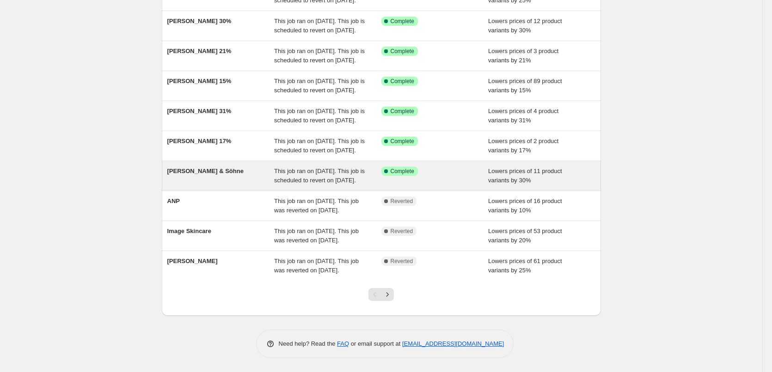
scroll to position [196, 0]
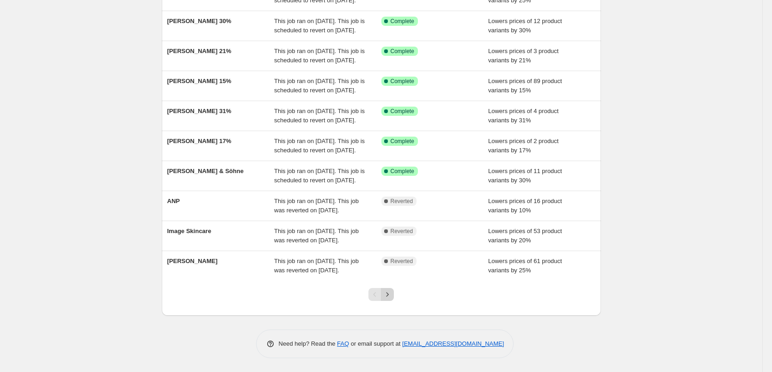
click at [390, 294] on icon "Next" at bounding box center [387, 294] width 9 height 9
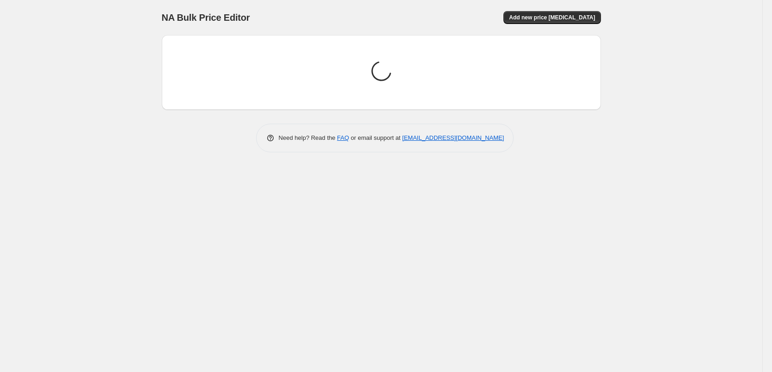
scroll to position [0, 0]
